Goal: Information Seeking & Learning: Learn about a topic

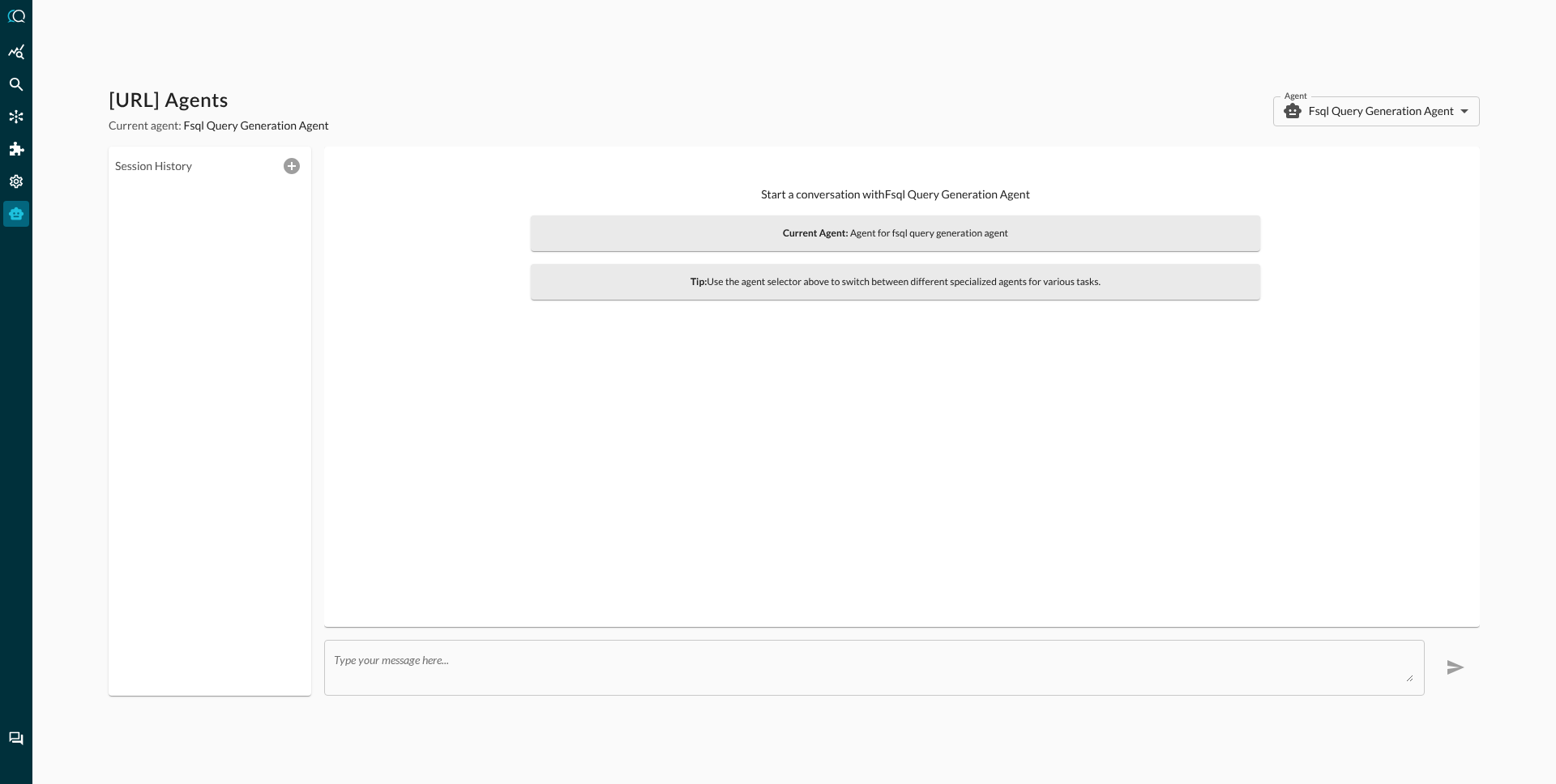
click at [1122, 230] on span "Current Agent: Agent for fsql query generation agent" at bounding box center [895, 233] width 710 height 16
click at [1373, 110] on body "Query.AI Agents Current agent: Fsql Query Generation Agent Agent Fsql Query Gen…" at bounding box center [778, 392] width 1556 height 784
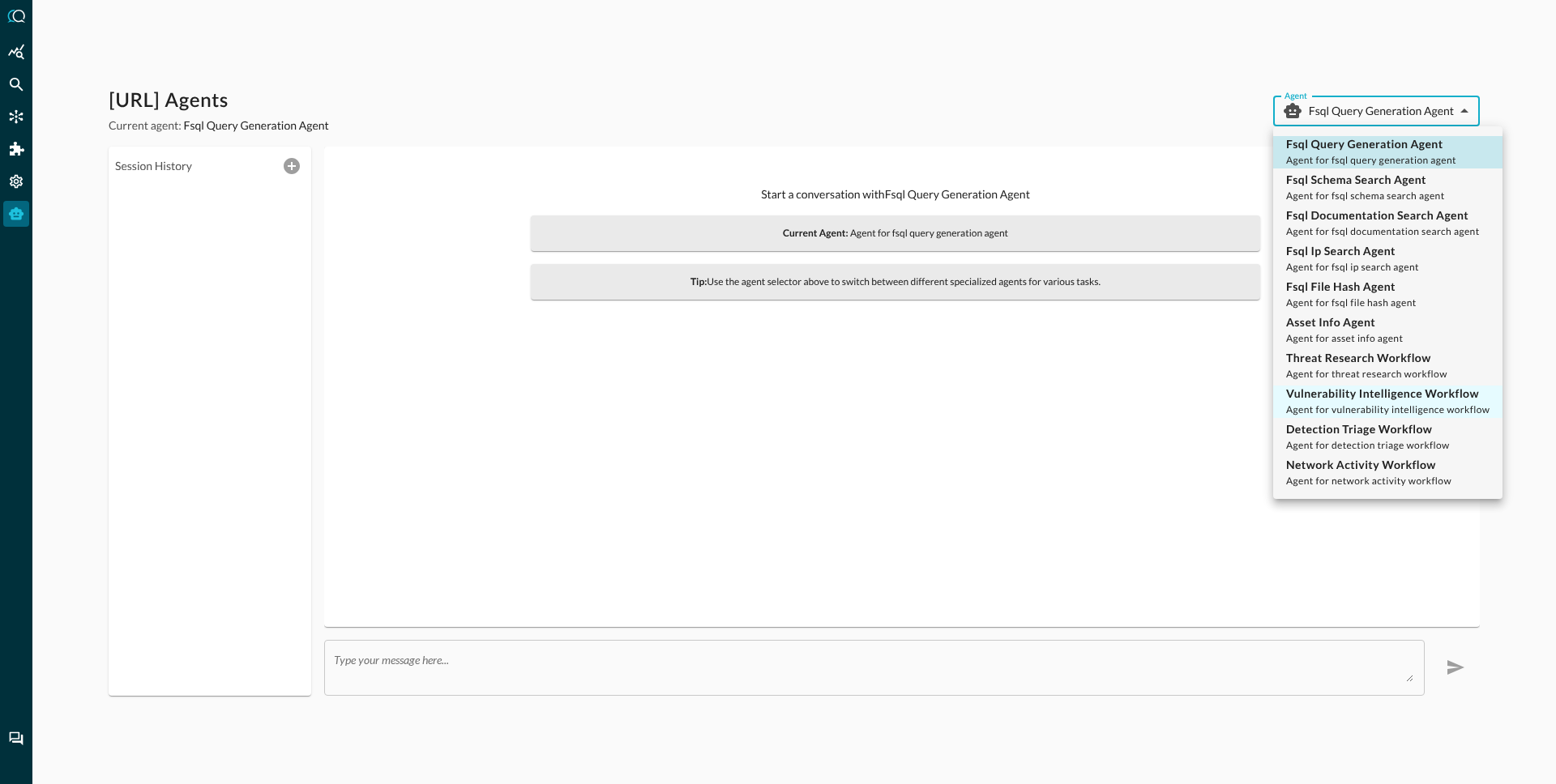
click at [1322, 391] on p "Vulnerability Intelligence Workflow" at bounding box center [1388, 394] width 204 height 16
type input "vulnerability_intelligence_workflow"
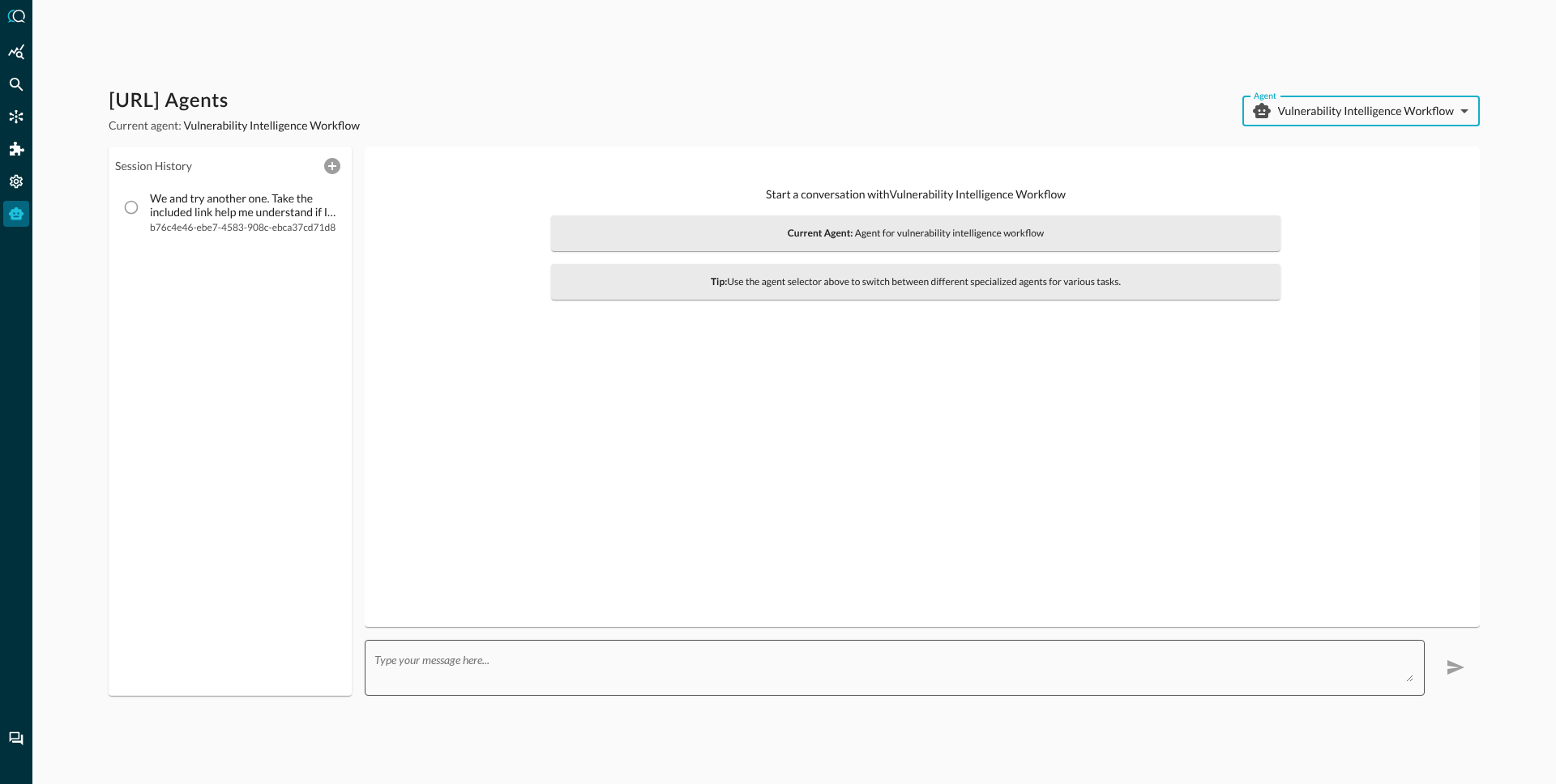
click at [476, 658] on textarea at bounding box center [893, 666] width 1039 height 29
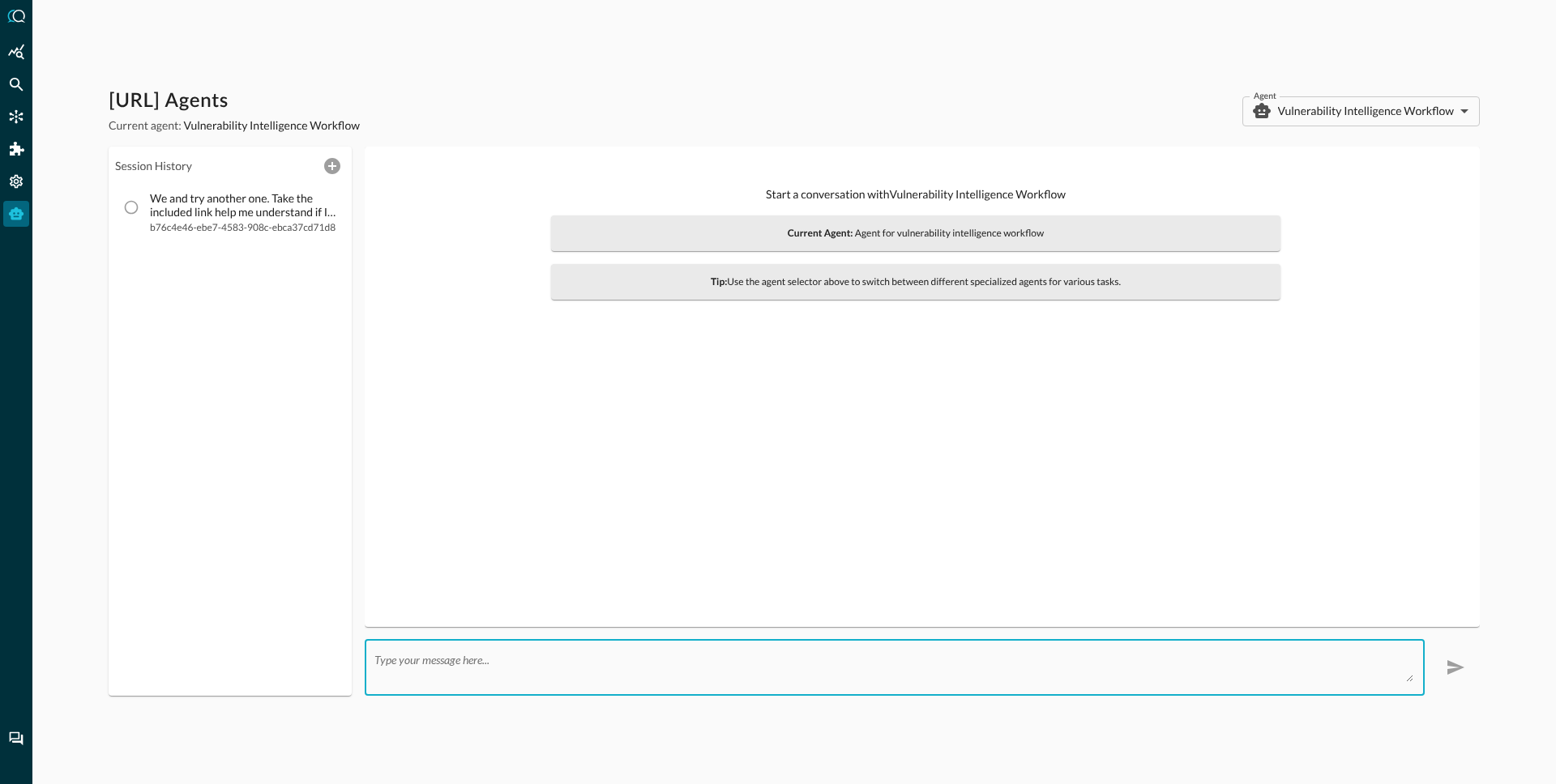
click at [463, 658] on textarea at bounding box center [893, 666] width 1039 height 29
paste textarea "CVE-2008-0017"
type textarea "Tell me if I am impacted by CVE-2008-0017"
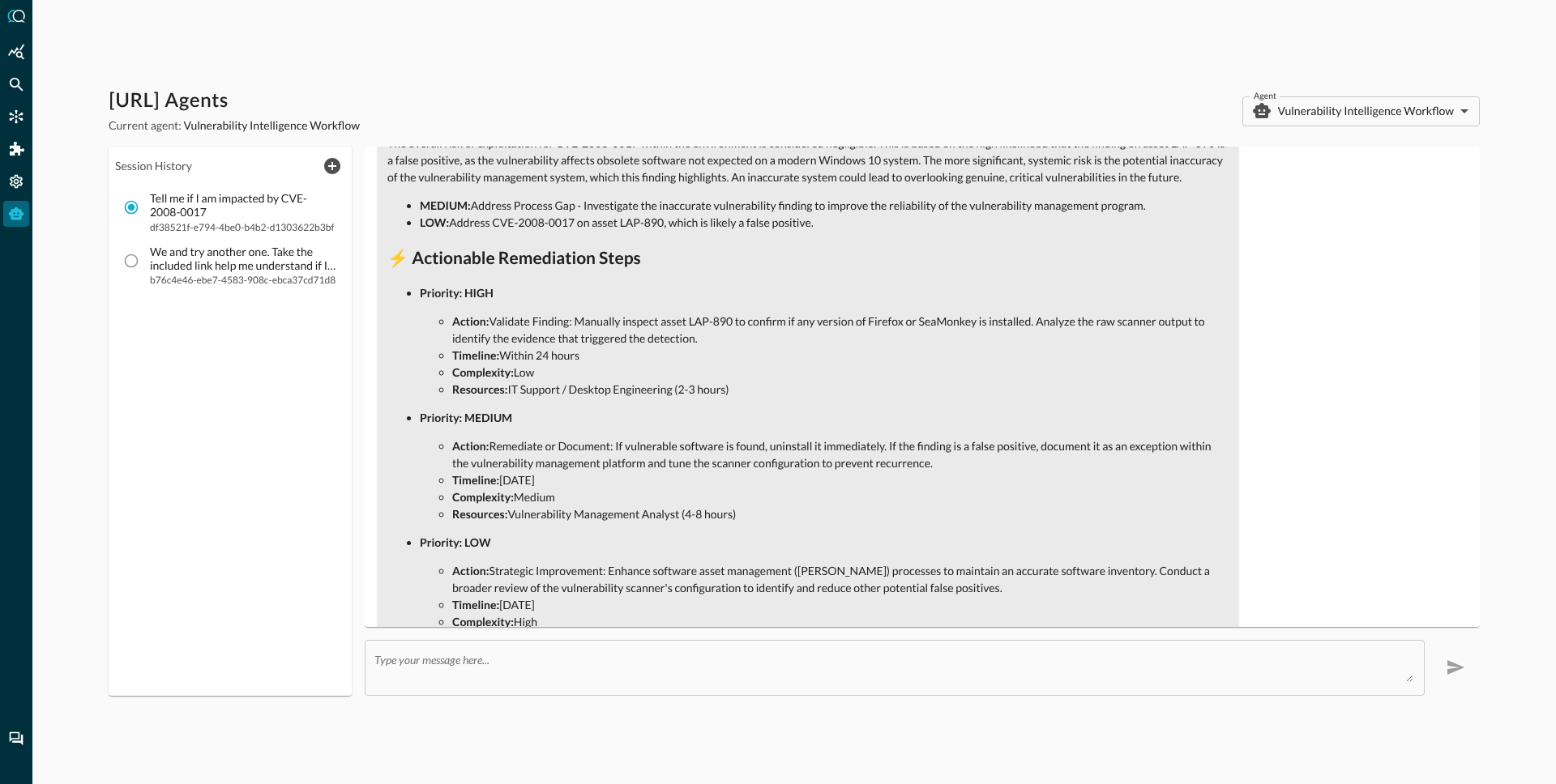
scroll to position [1296, 0]
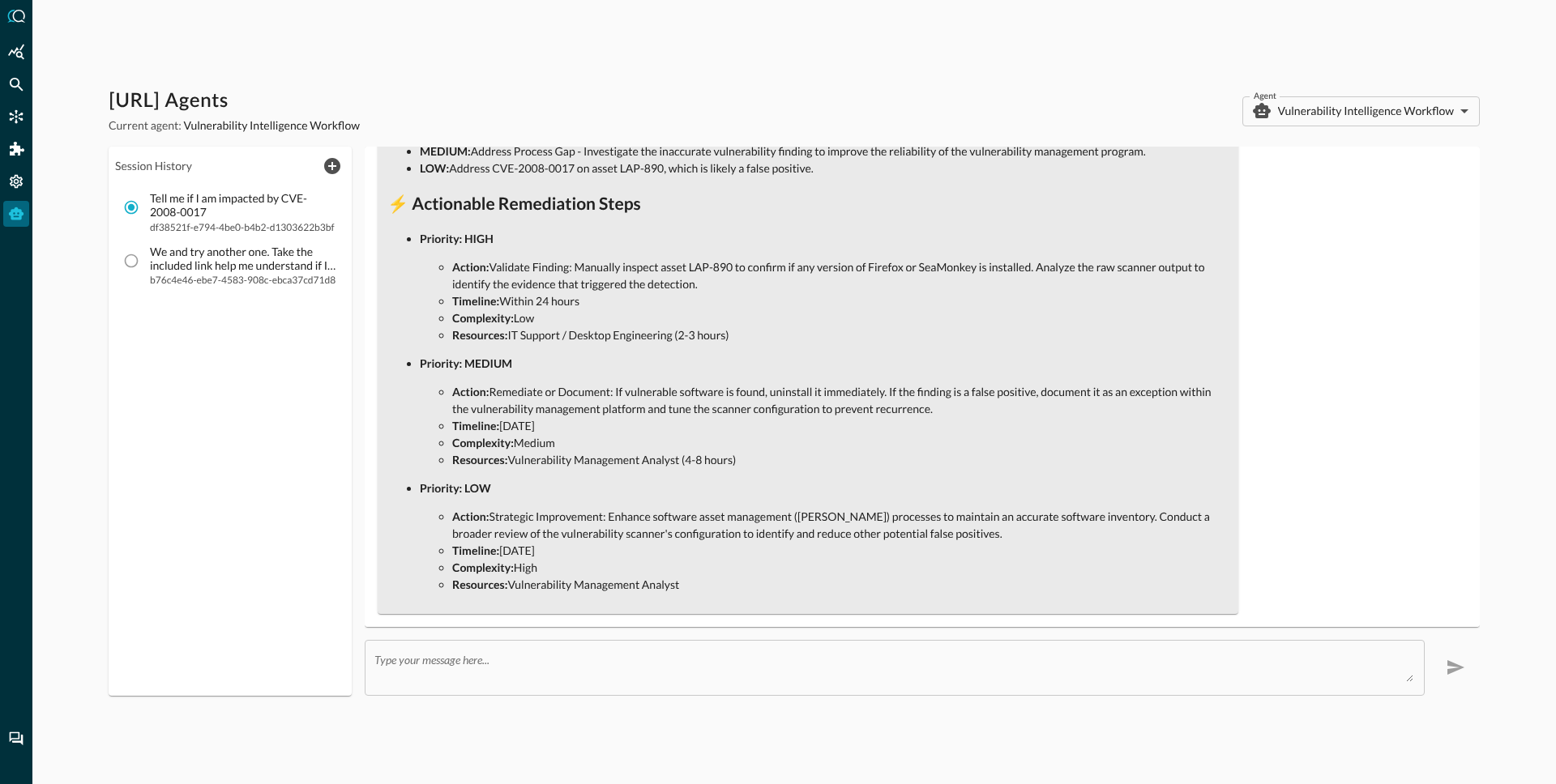
click at [697, 582] on li "Resources: Vulnerability Management Analyst" at bounding box center [840, 584] width 777 height 17
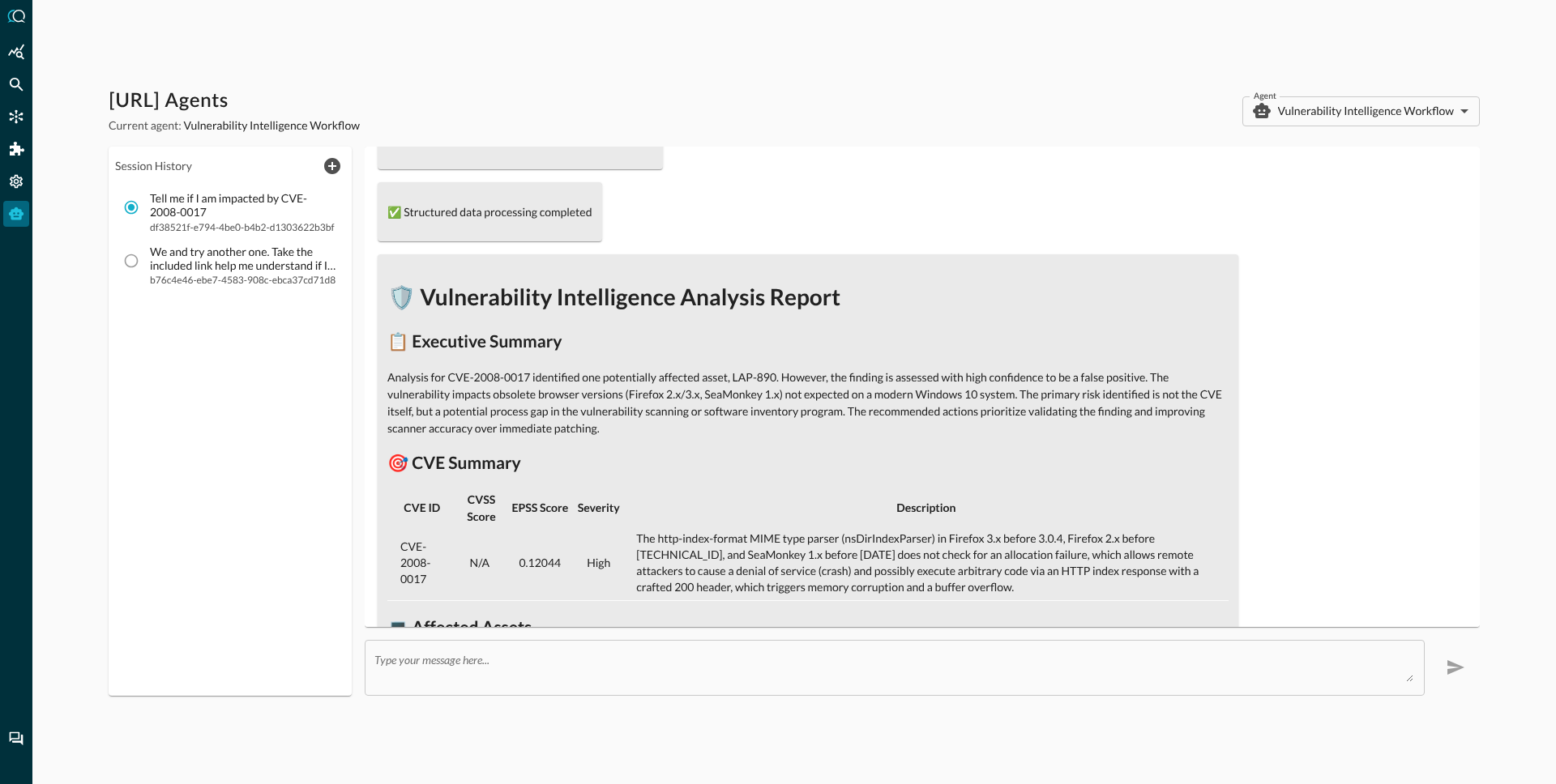
scroll to position [363, 0]
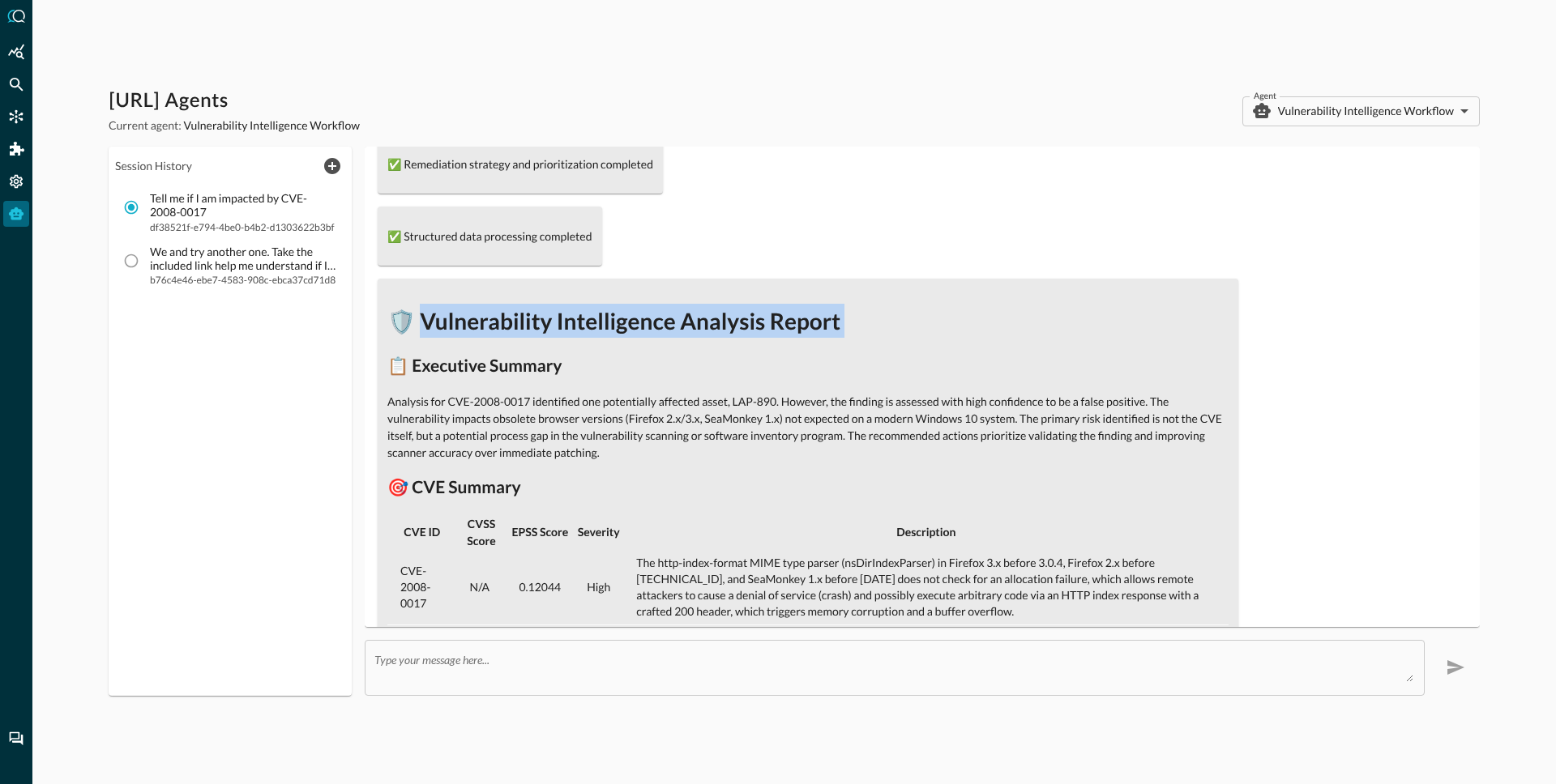
drag, startPoint x: 414, startPoint y: 316, endPoint x: 491, endPoint y: 343, distance: 81.6
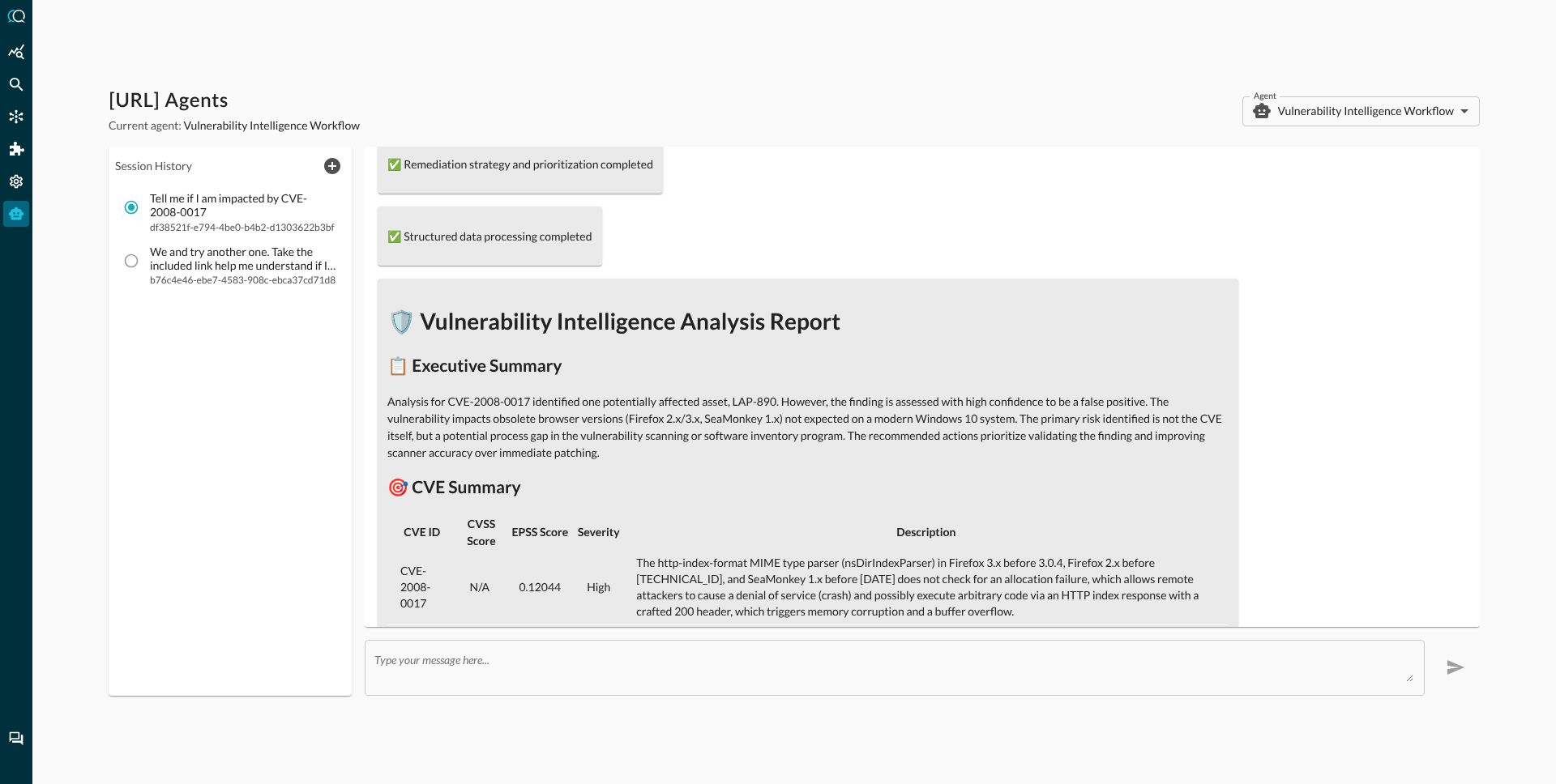
click at [391, 316] on h1 "🛡️ Vulnerability Intelligence Analysis Report" at bounding box center [807, 320] width 841 height 34
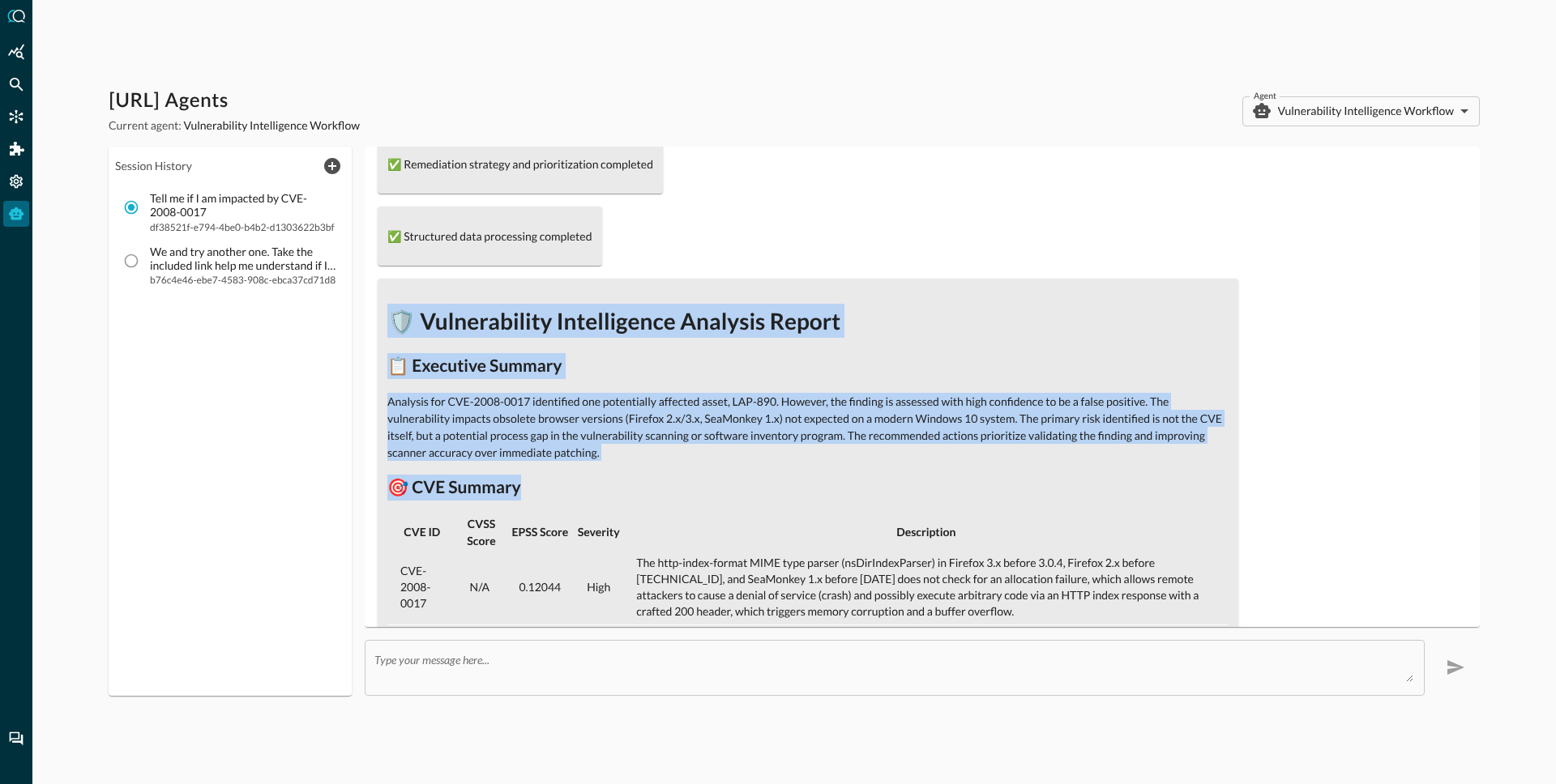
drag, startPoint x: 388, startPoint y: 315, endPoint x: 615, endPoint y: 500, distance: 292.8
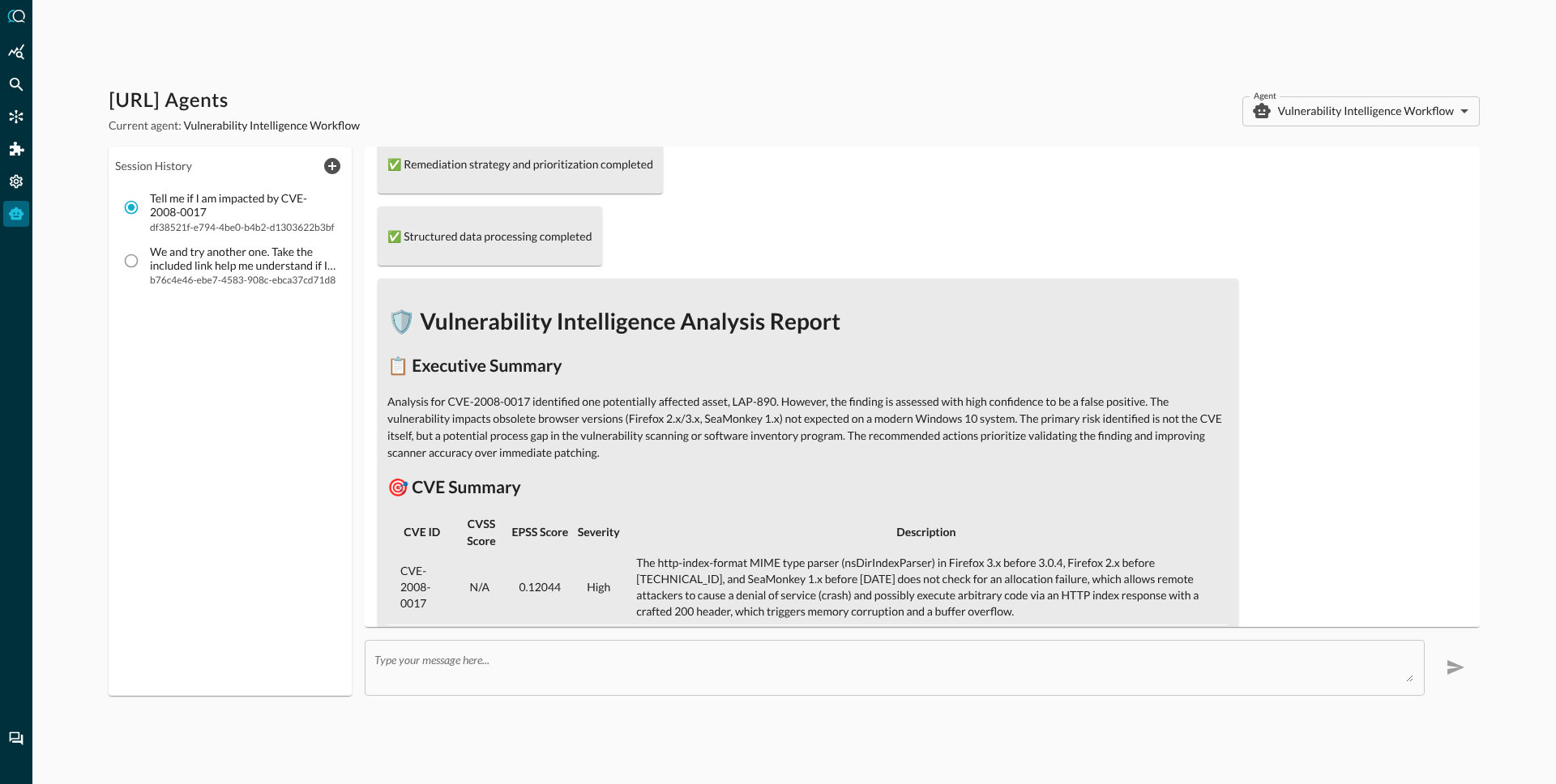
click at [396, 315] on h1 "🛡️ Vulnerability Intelligence Analysis Report" at bounding box center [807, 320] width 841 height 34
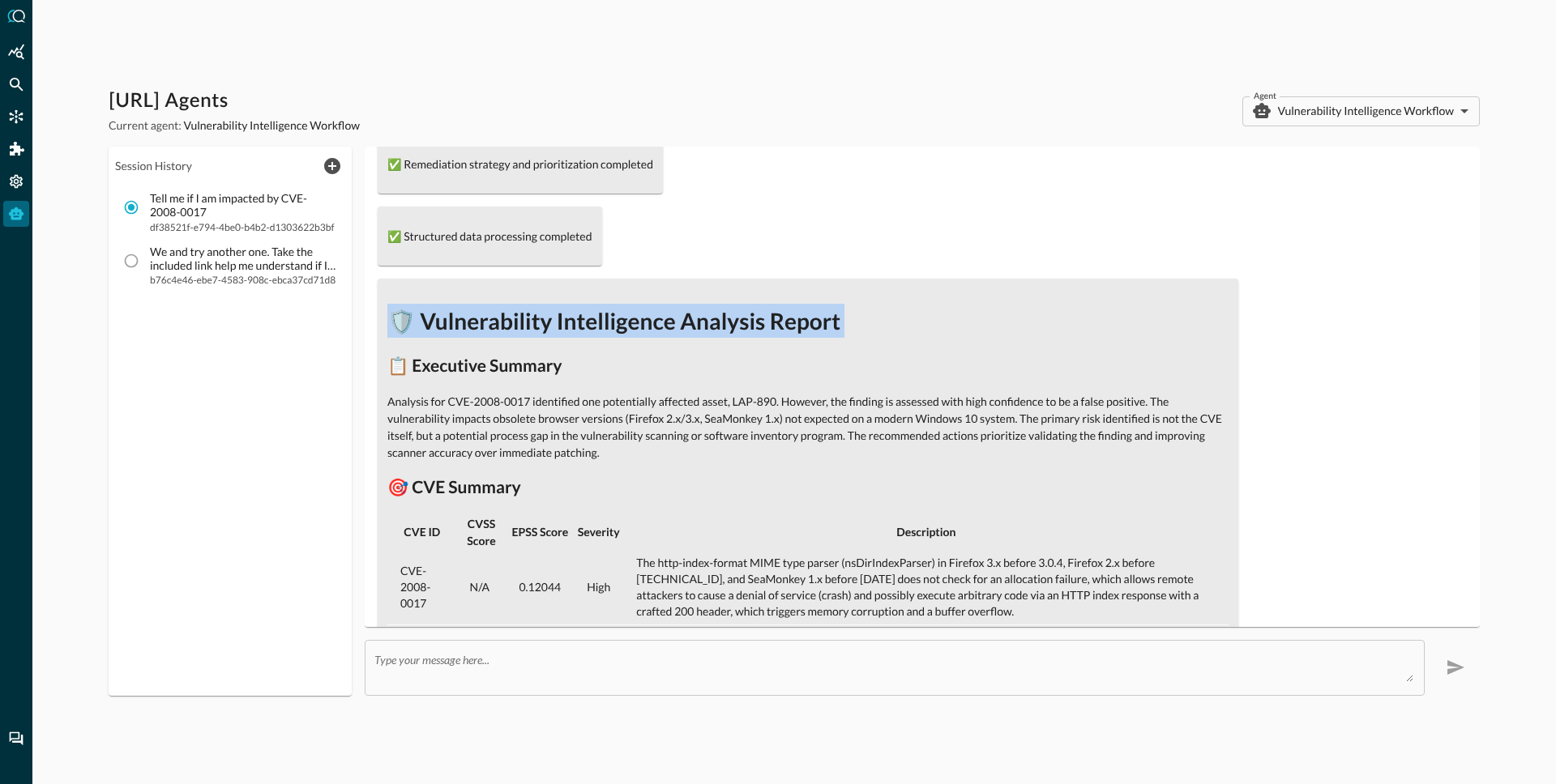
click at [396, 315] on h1 "🛡️ Vulnerability Intelligence Analysis Report" at bounding box center [807, 320] width 841 height 34
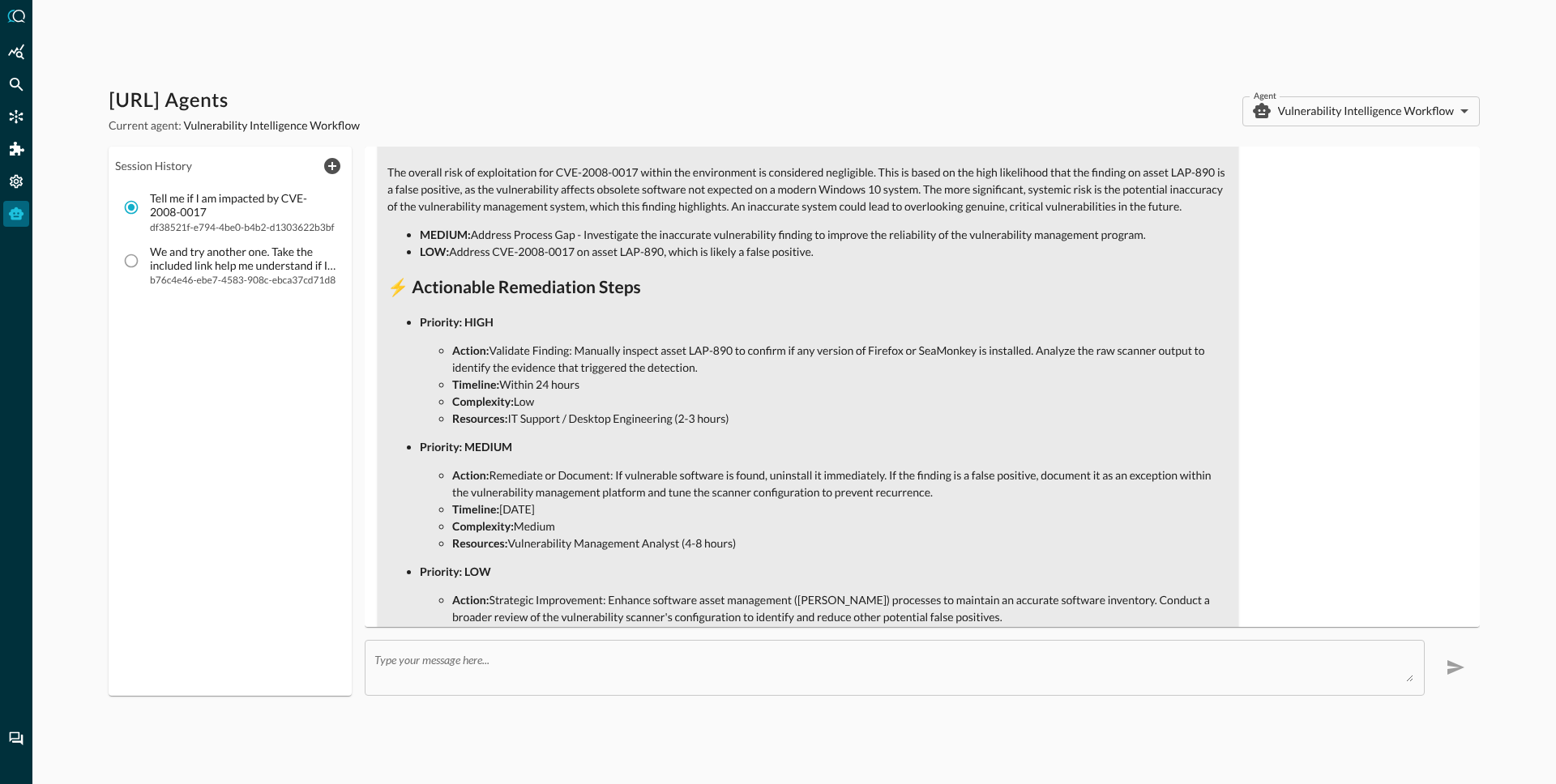
scroll to position [1296, 0]
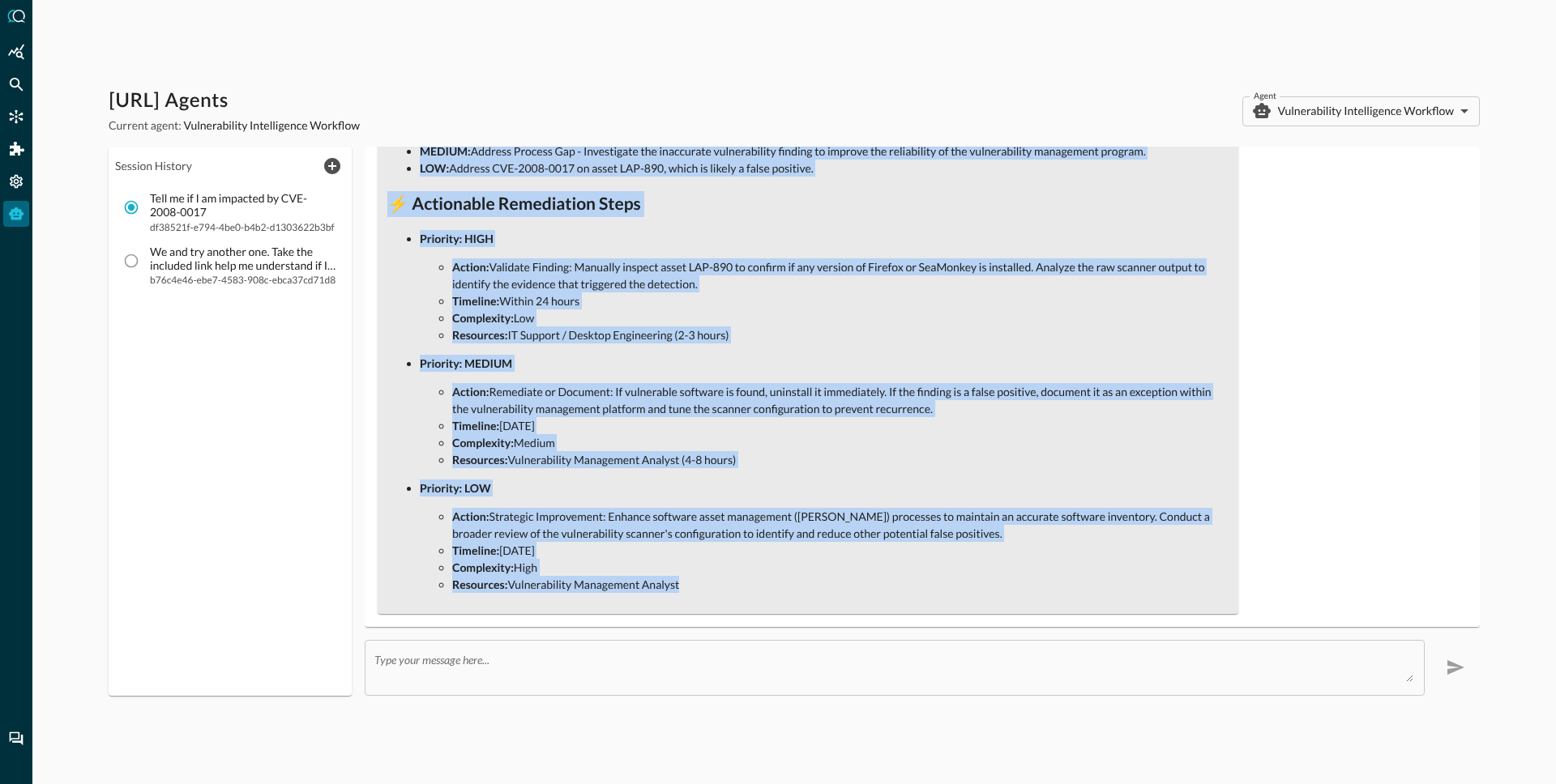
click at [703, 589] on li "Resources: Vulnerability Management Analyst" at bounding box center [840, 584] width 777 height 17
copy div "🛡️ Vulnerability Intelligence Analysis Report 📋 Executive Summary Analysis for …"
click at [332, 167] on icon "New Chat" at bounding box center [331, 166] width 19 height 19
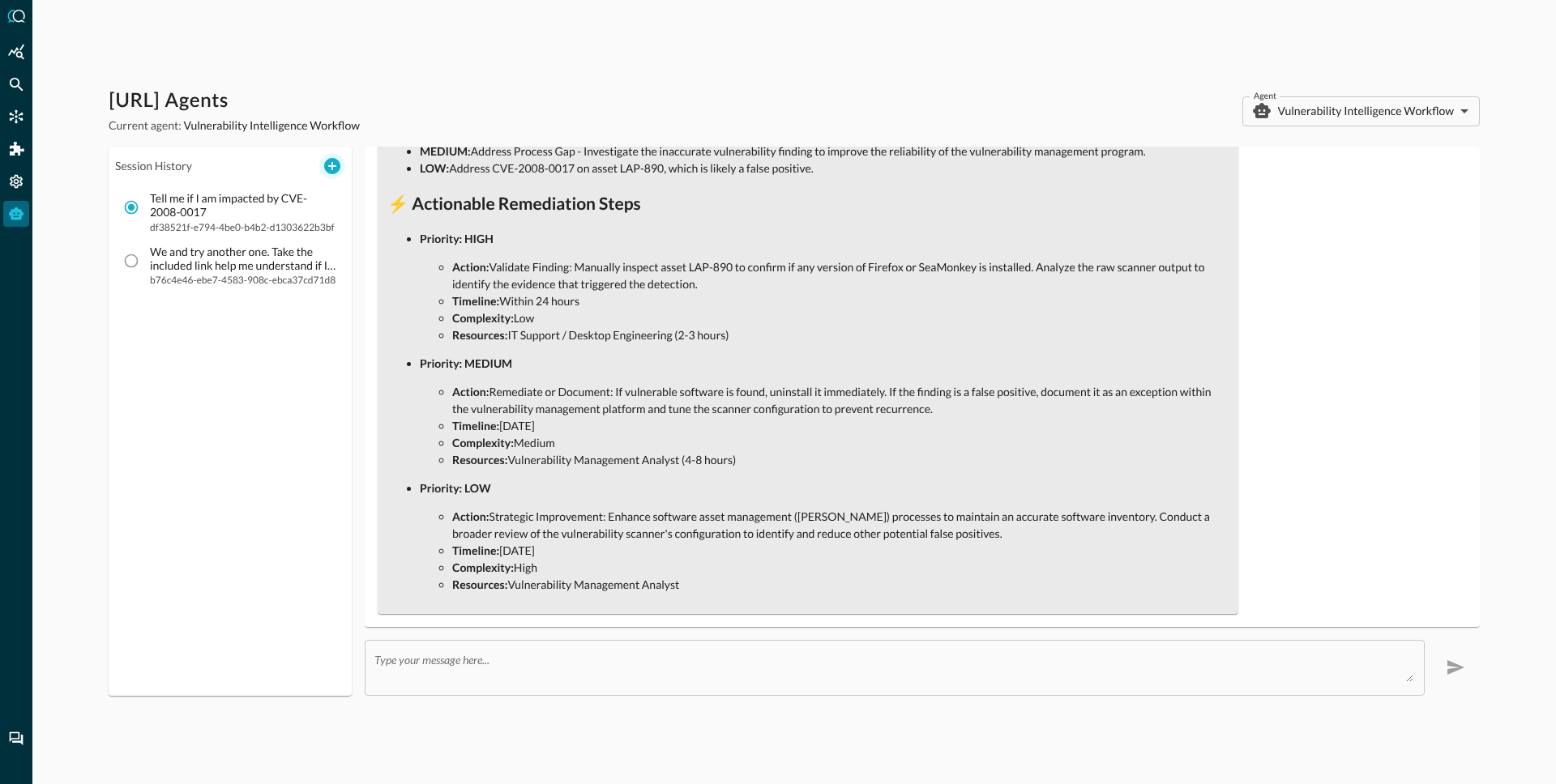
scroll to position [0, 0]
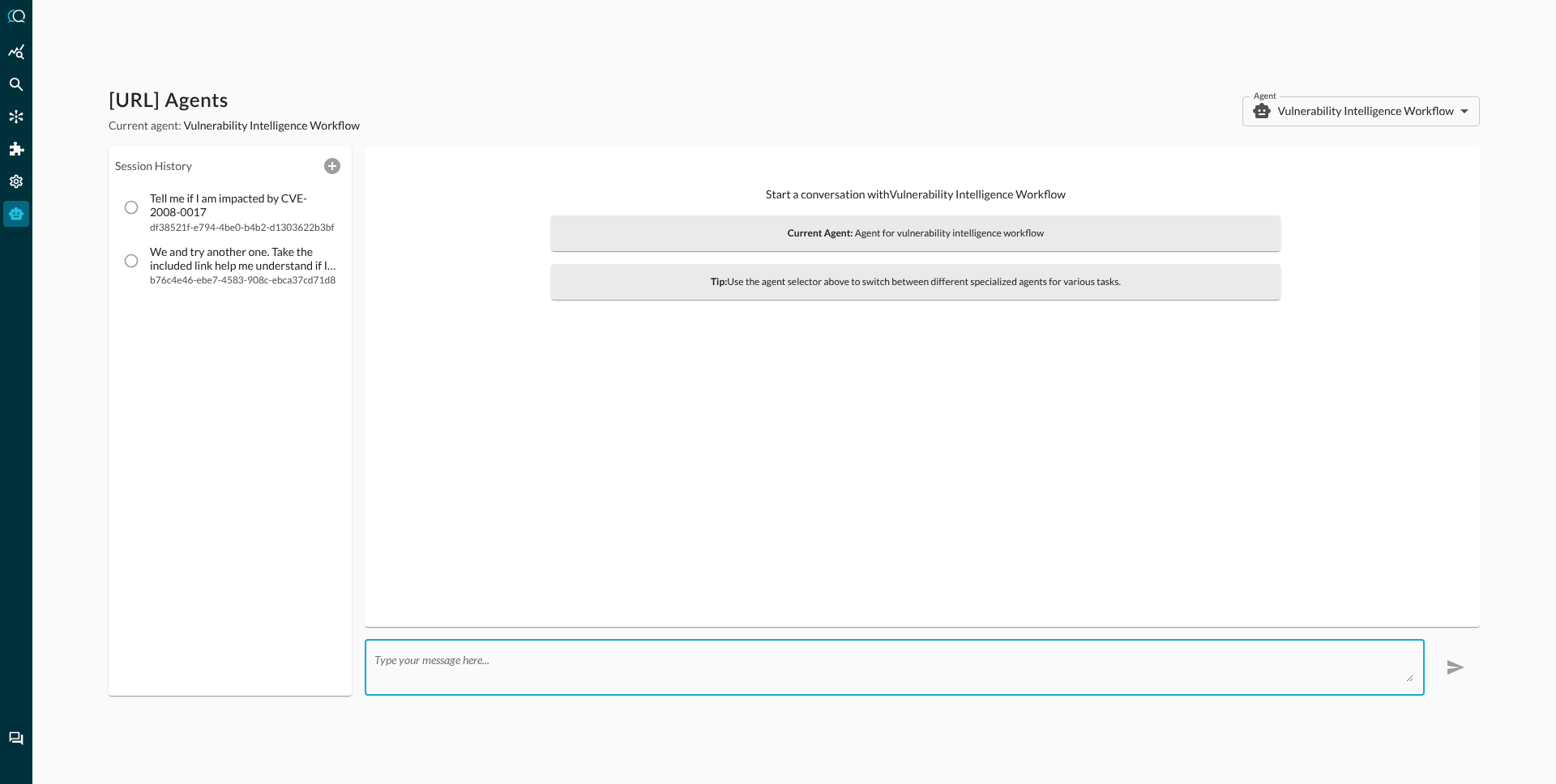
click at [447, 661] on textarea at bounding box center [893, 666] width 1039 height 29
paste textarea "CitrixBleed"
type textarea "Do you have details on the CitrixBleed vulnerability? What CVEs are tied to it?…"
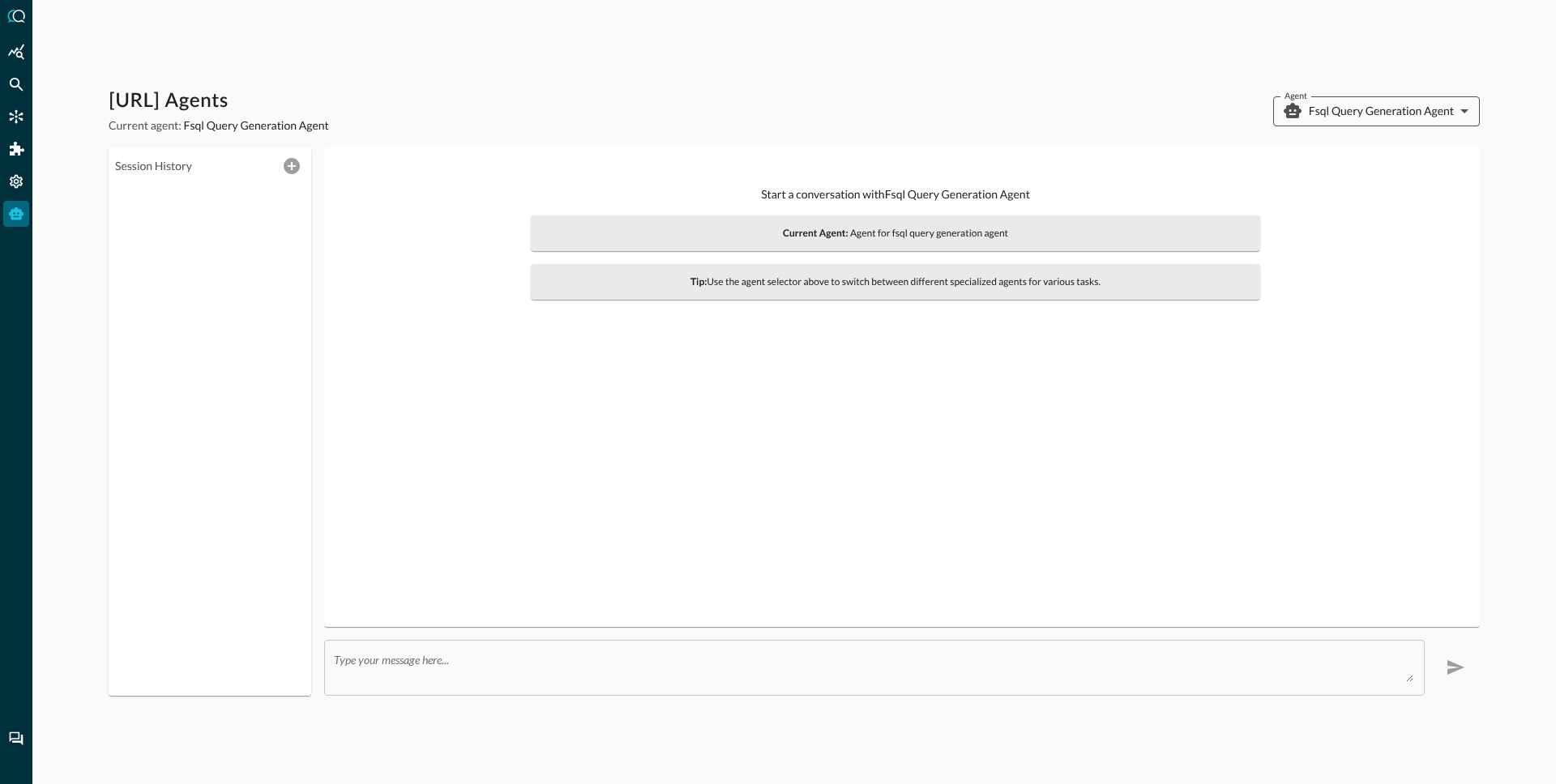
click at [1351, 104] on body "Query.AI Agents Current agent: Fsql Query Generation Agent Agent Fsql Query Gen…" at bounding box center [778, 392] width 1556 height 784
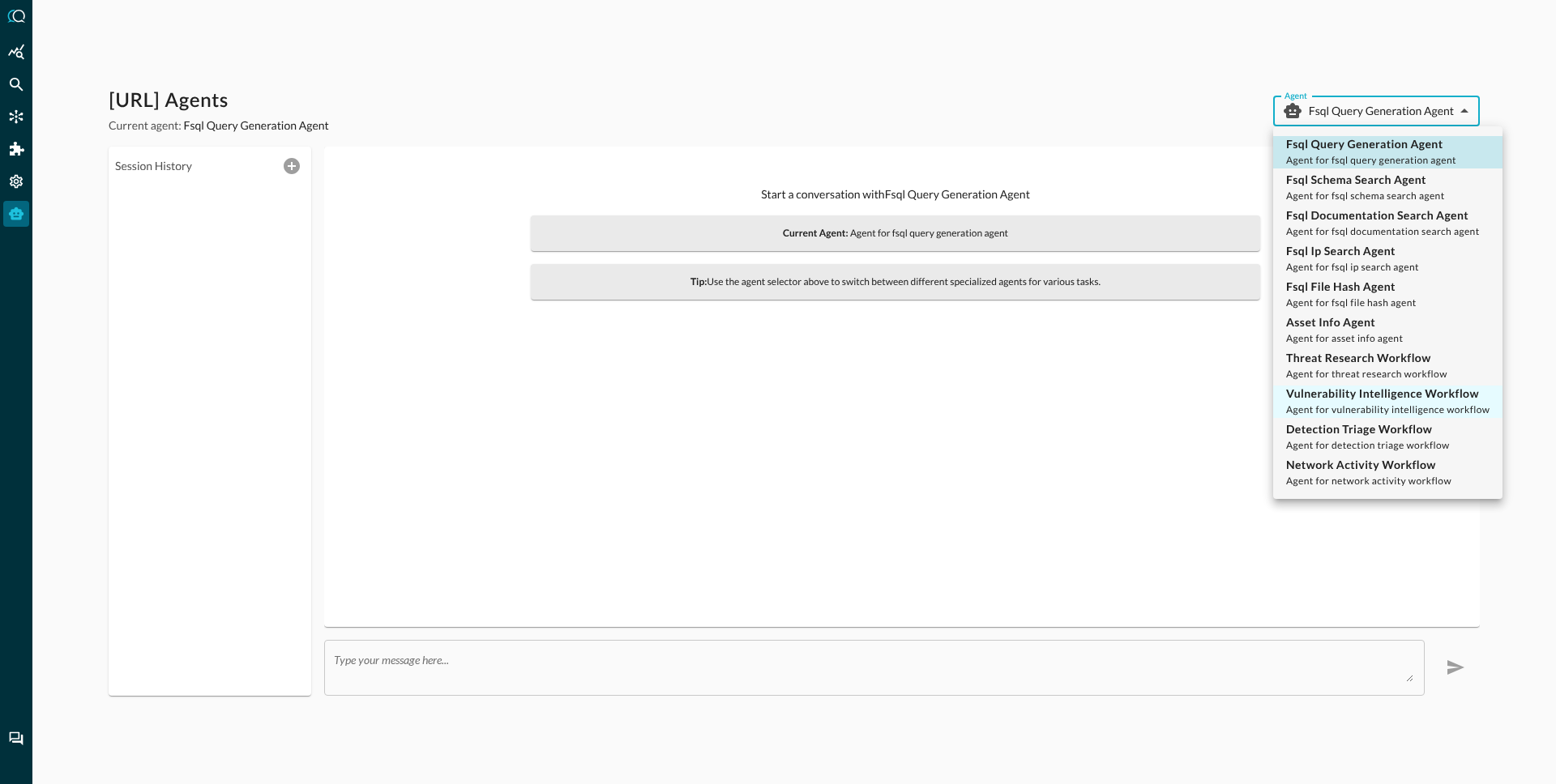
click at [1376, 391] on p "Vulnerability Intelligence Workflow" at bounding box center [1388, 394] width 204 height 16
type input "vulnerability_intelligence_workflow"
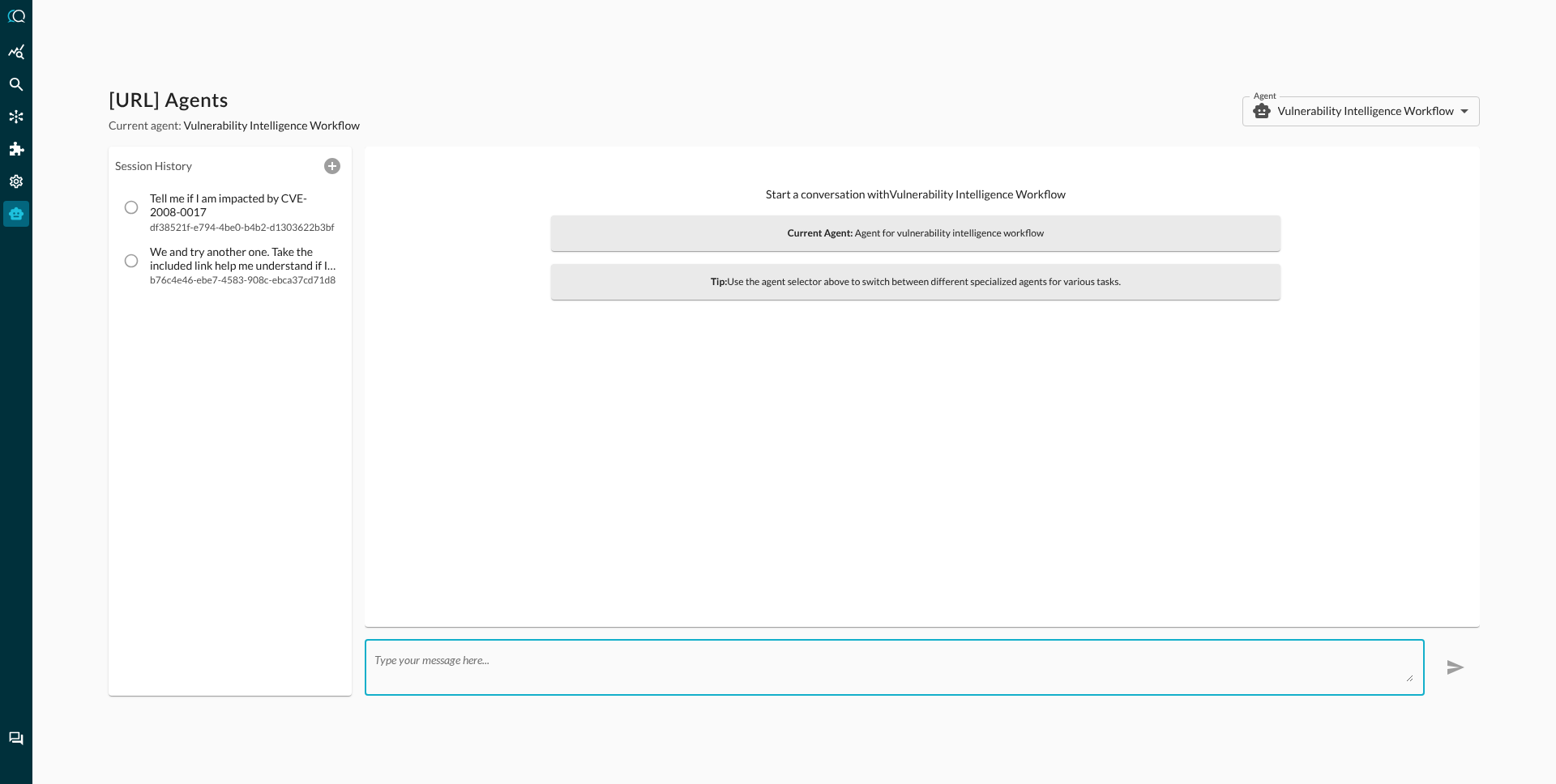
click at [474, 672] on textarea at bounding box center [893, 666] width 1039 height 29
click at [531, 665] on textarea at bounding box center [893, 666] width 1039 height 29
type textarea "D"
type textarea "C"
type textarea "D"
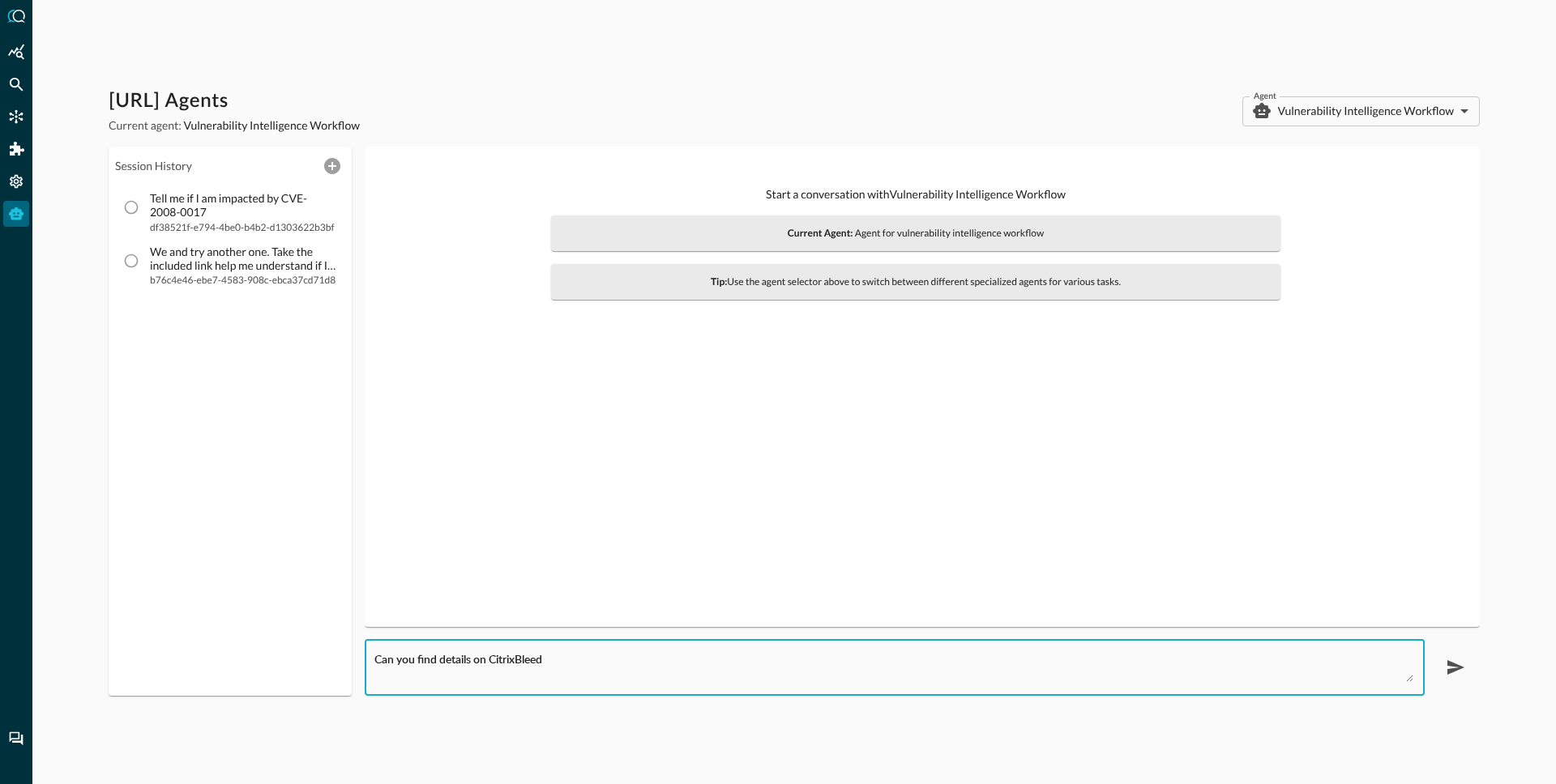
click at [571, 658] on textarea "Can you find details on CitrixBleed" at bounding box center [893, 666] width 1039 height 29
click at [583, 658] on textarea "Can you find details on CitrixBleed and what CVEs" at bounding box center [893, 666] width 1039 height 29
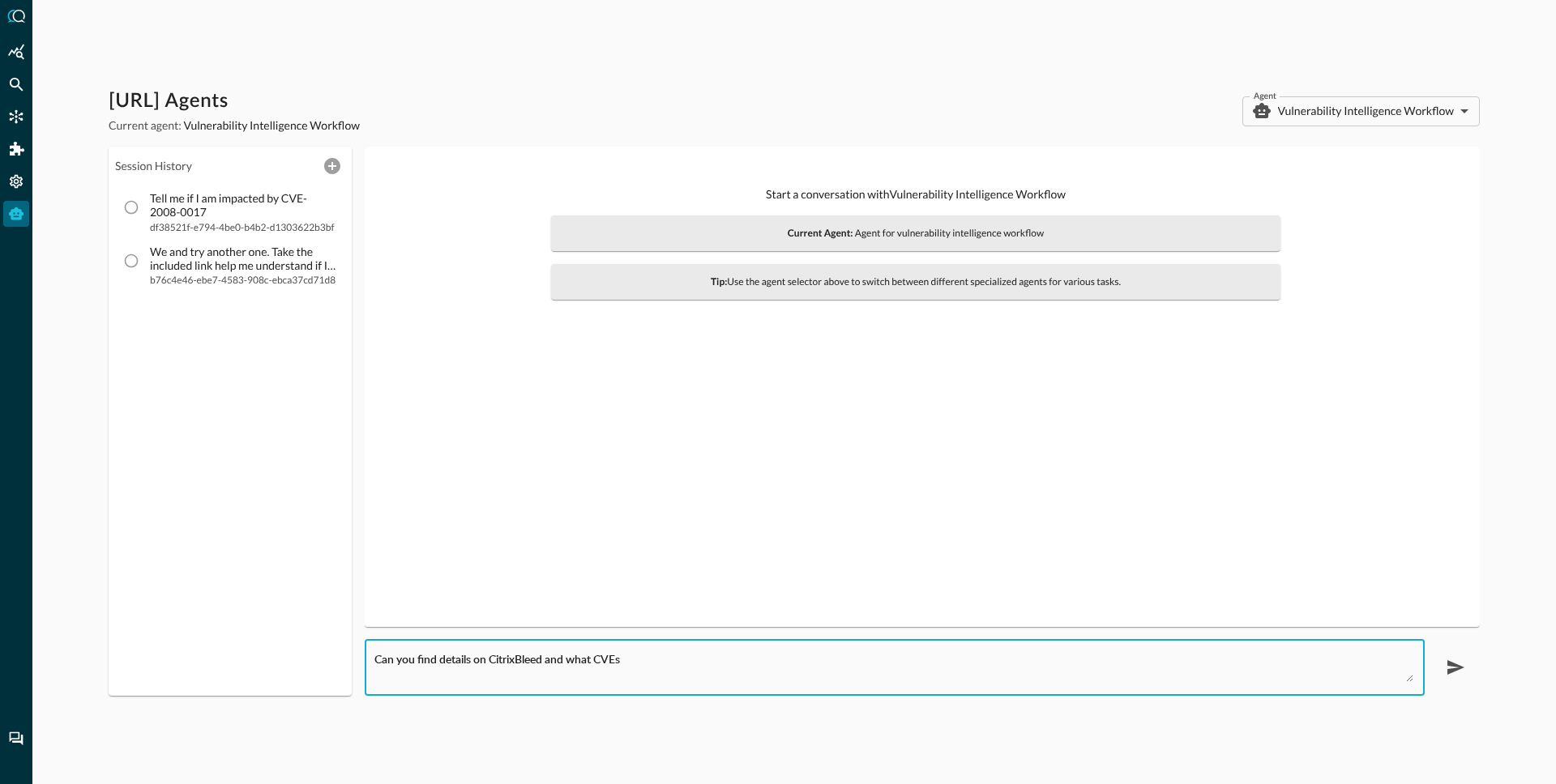
click at [583, 658] on textarea "Can you find details on CitrixBleed and what CVEs" at bounding box center [893, 666] width 1039 height 29
click at [655, 660] on textarea "Can you find details on CitrixBleed and what CVEs" at bounding box center [893, 666] width 1039 height 29
type textarea "Can you find details on CitrixBleed and what CVEs are related to it? Am I impac…"
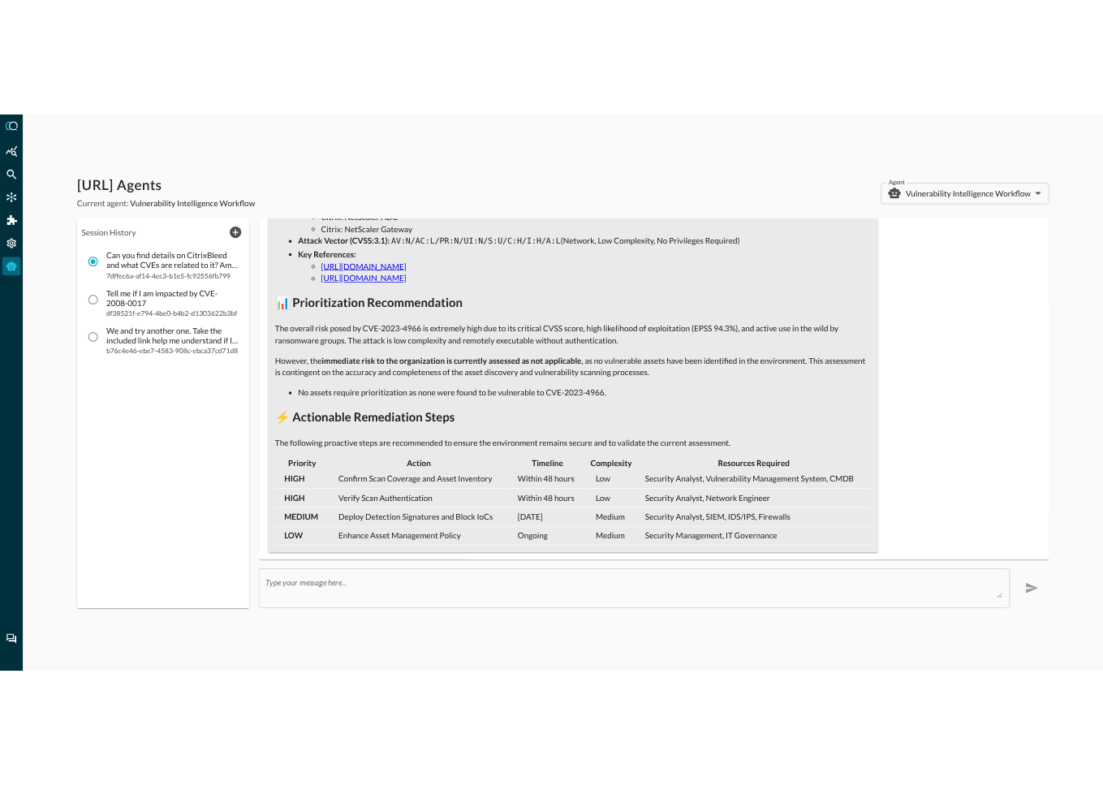
scroll to position [1047, 0]
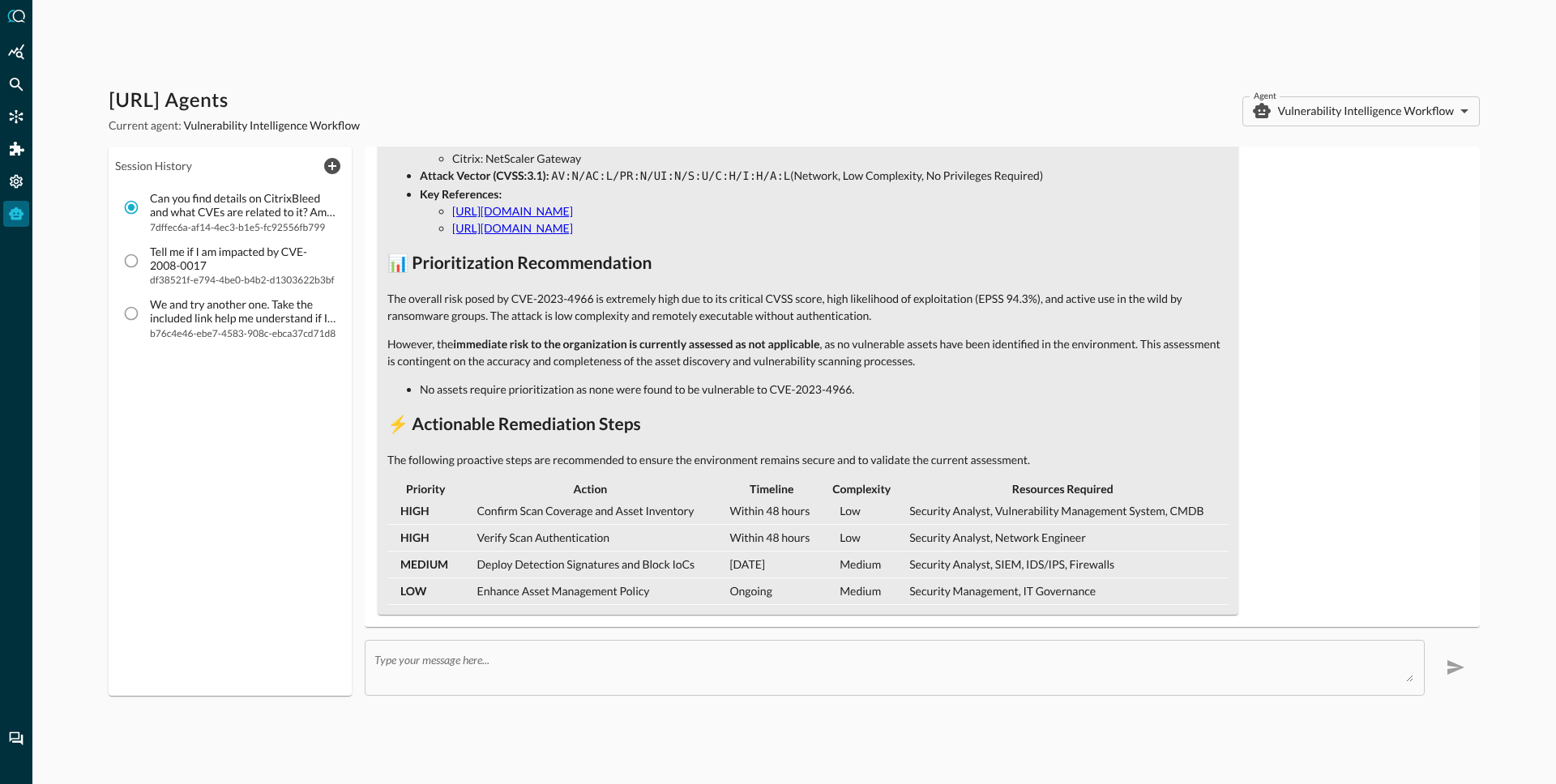
click at [477, 175] on strong "Attack Vector (CVSS:3.1):" at bounding box center [485, 176] width 130 height 14
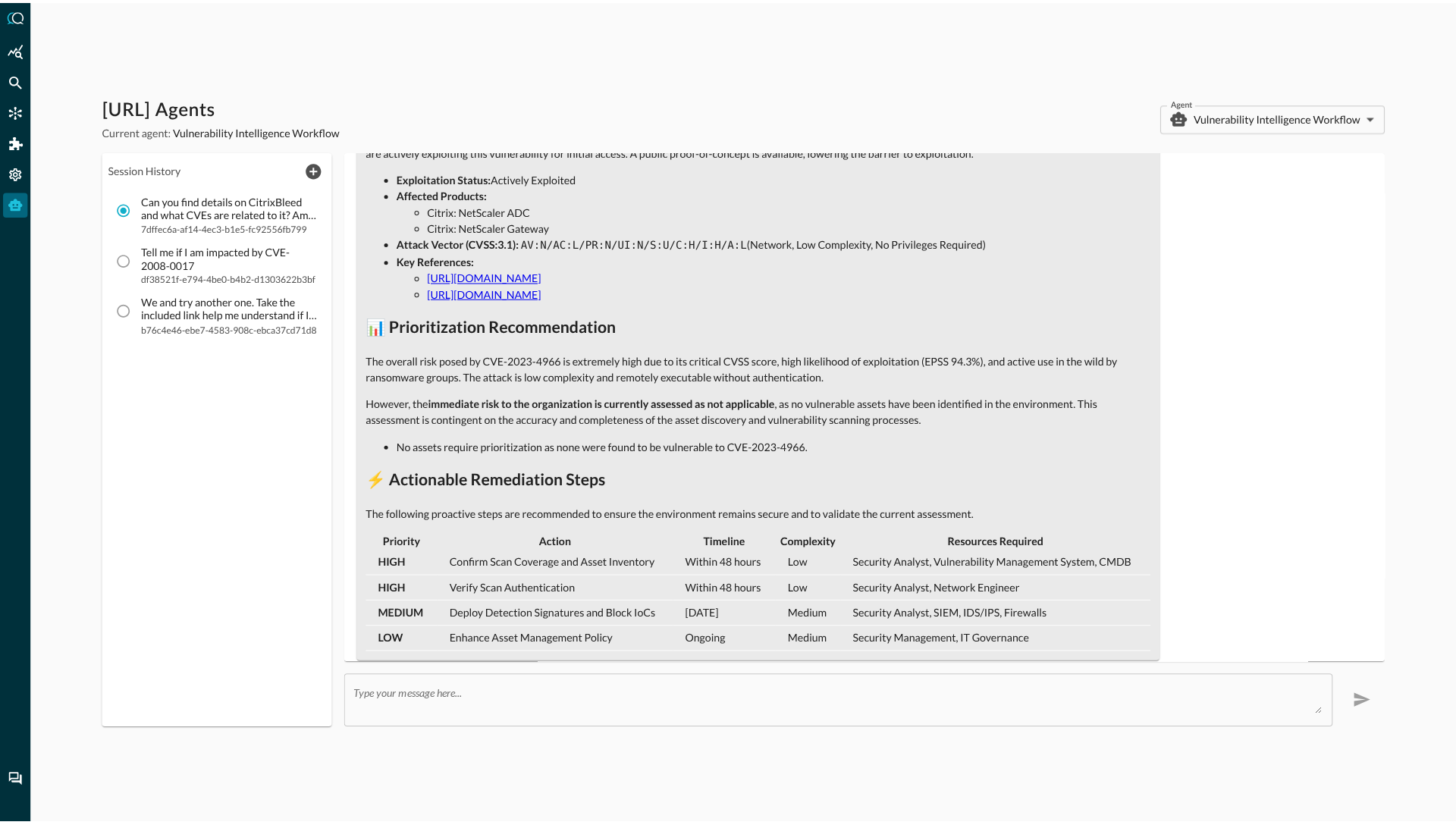
scroll to position [914, 0]
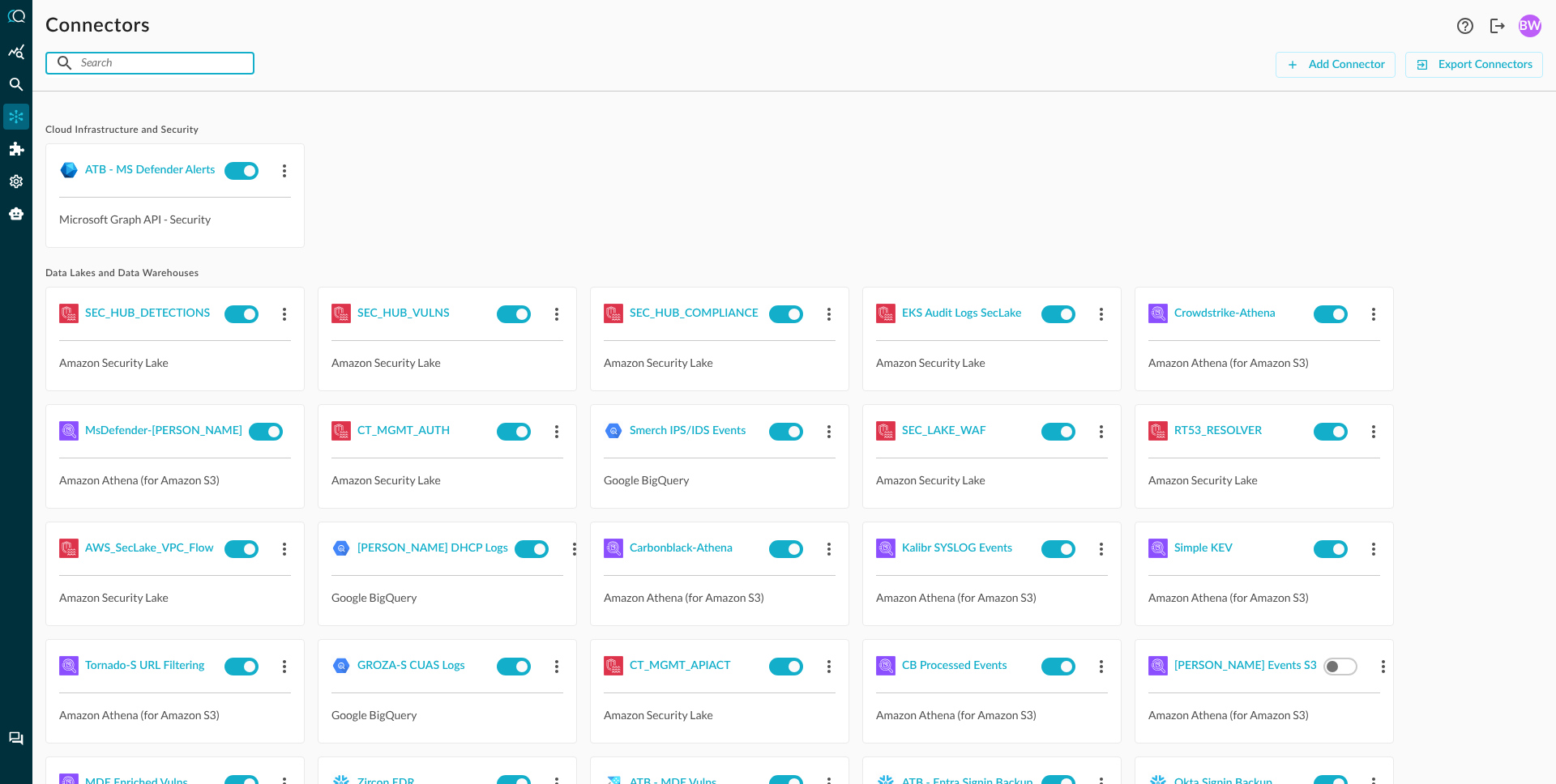
click at [178, 63] on input "text" at bounding box center [149, 63] width 136 height 30
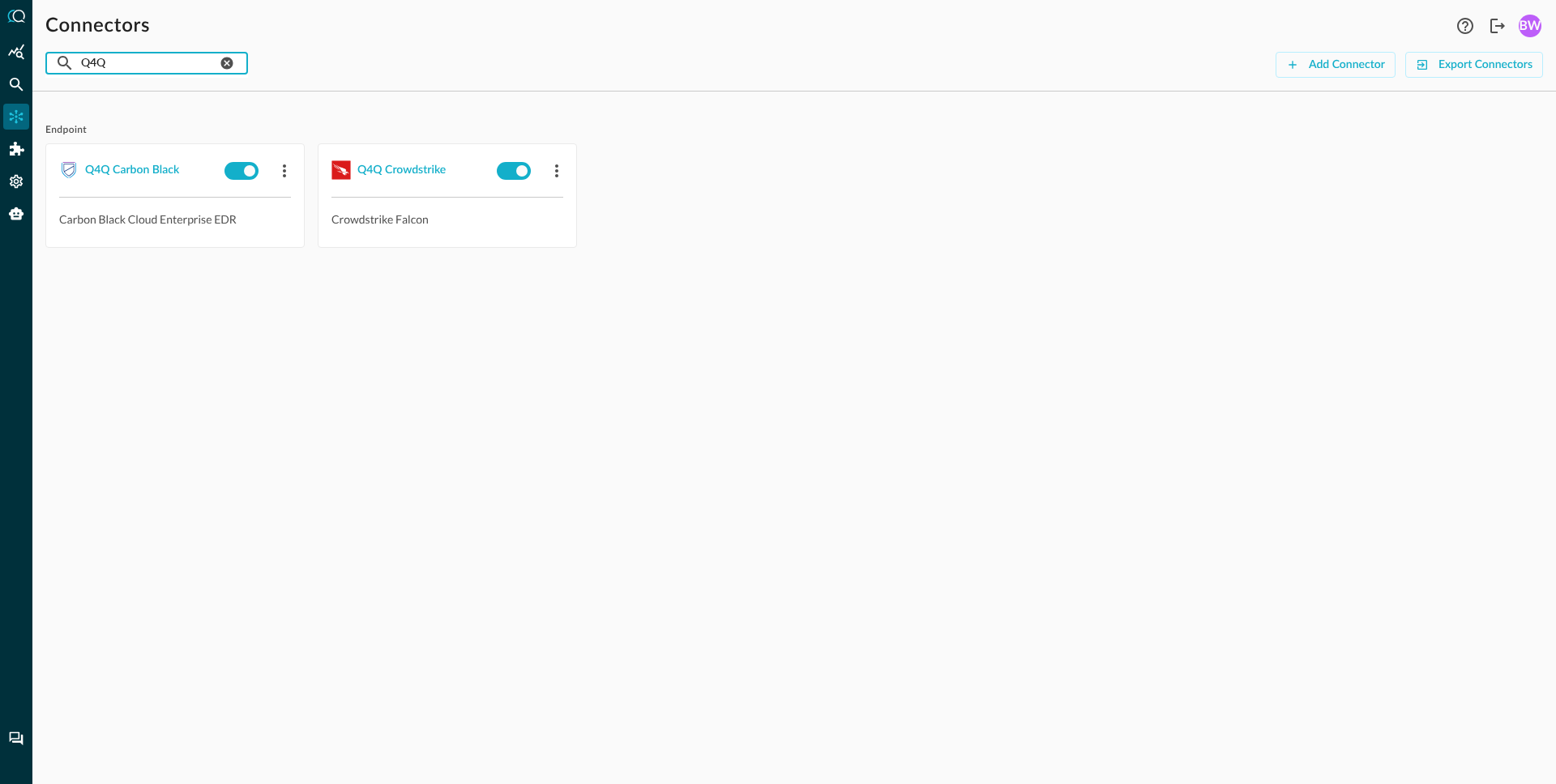
type input "Q4Q"
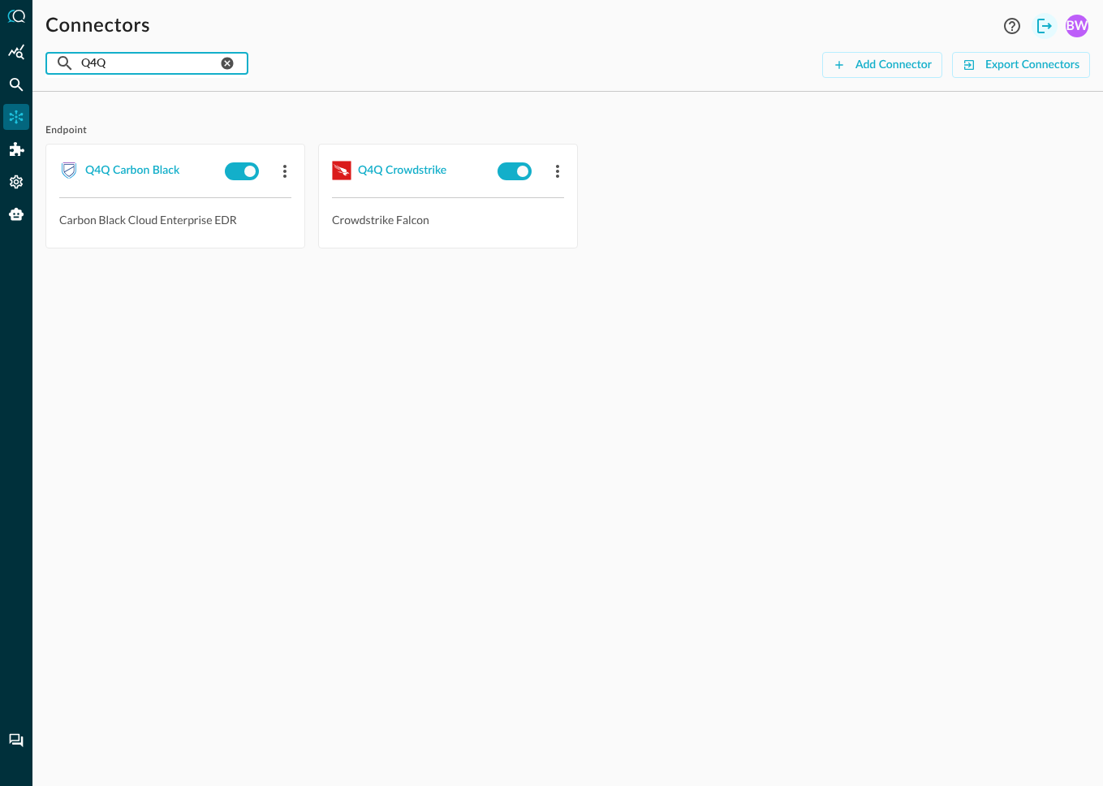
click at [1042, 22] on icon "Logout" at bounding box center [1044, 25] width 19 height 19
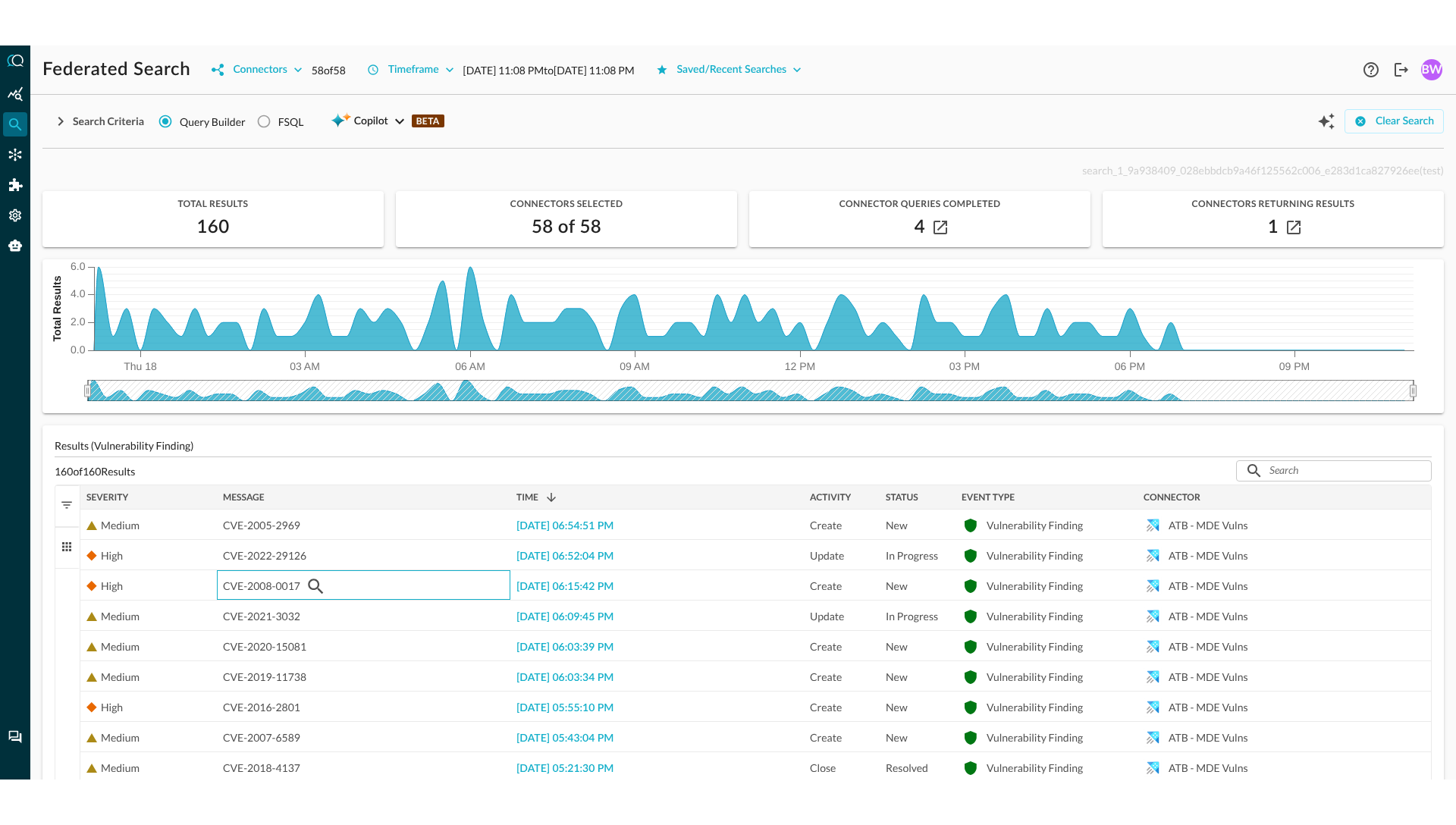
scroll to position [113, 0]
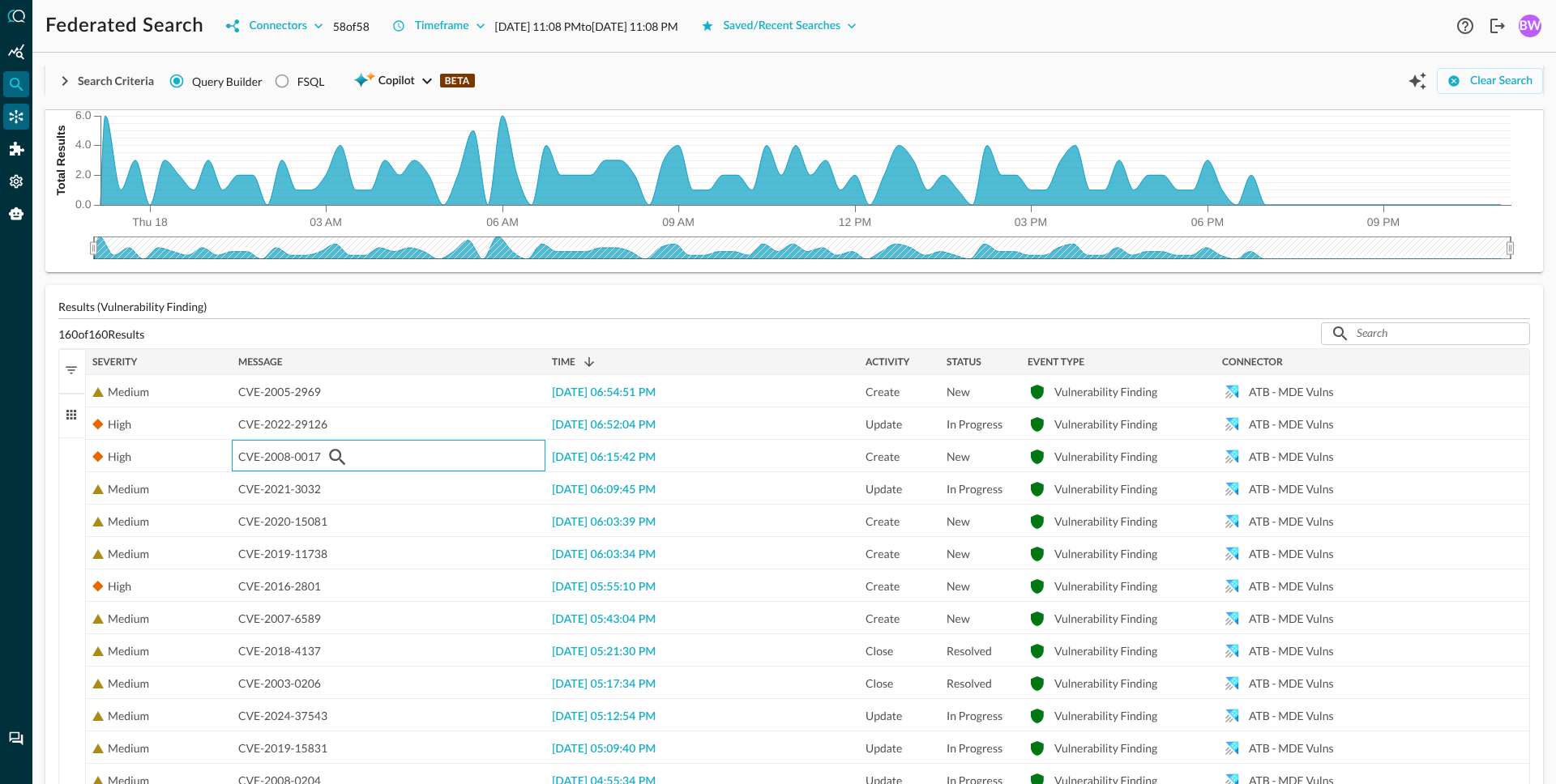
click at [17, 115] on icon "Connectors" at bounding box center [16, 117] width 16 height 16
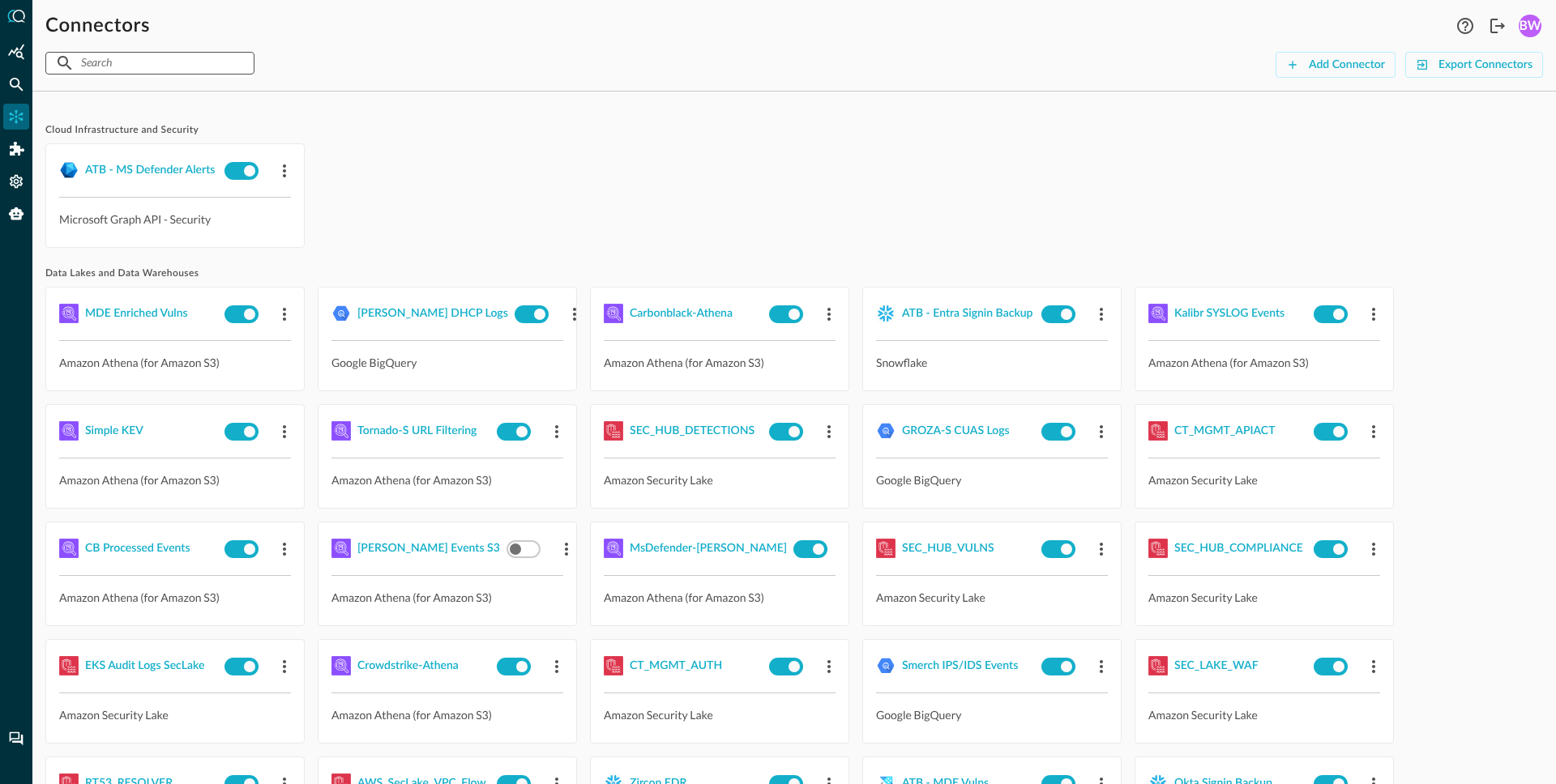
click at [164, 70] on input "text" at bounding box center [149, 63] width 136 height 30
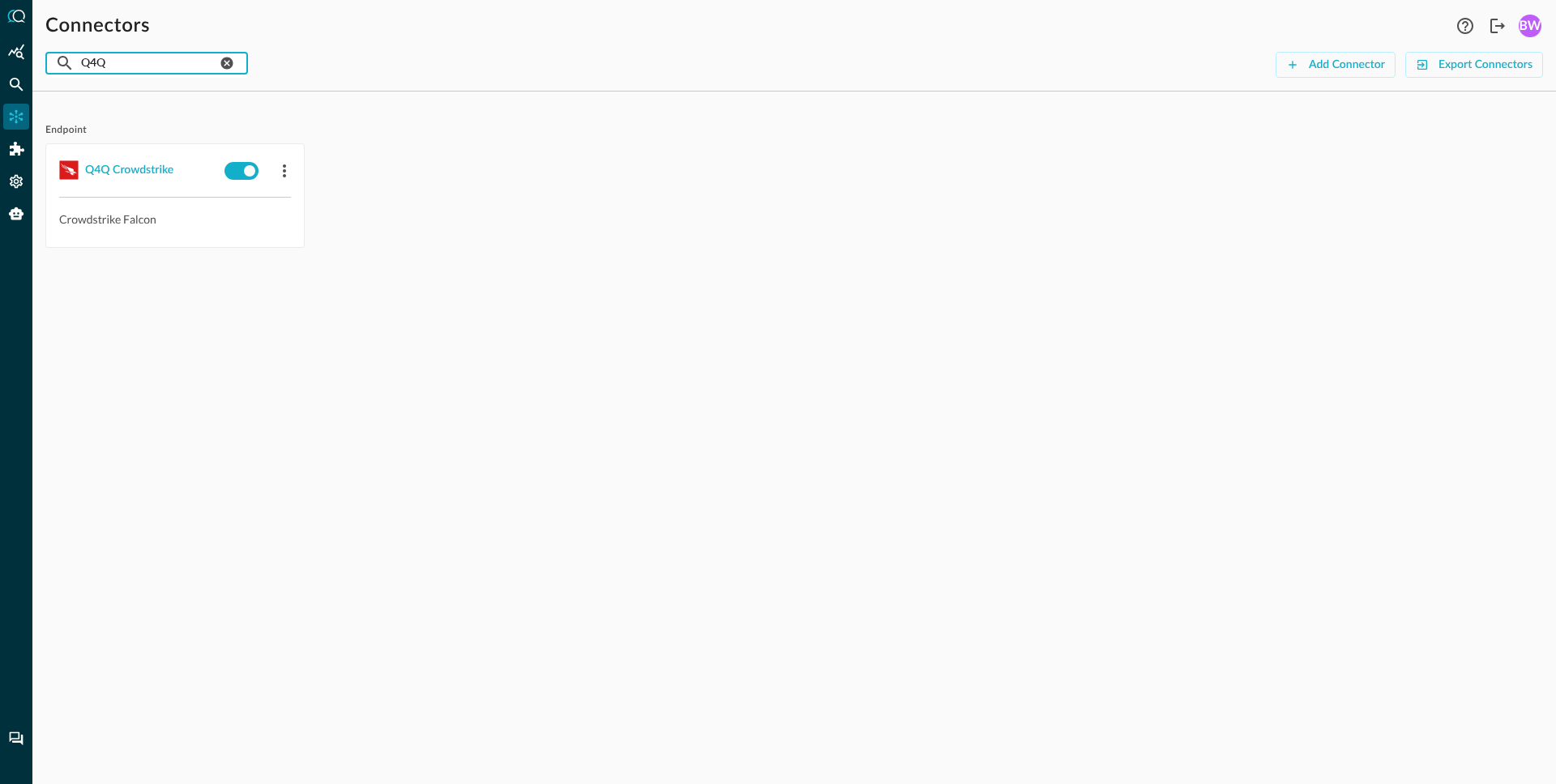
type input "Q4Q"
